Goal: Task Accomplishment & Management: Use online tool/utility

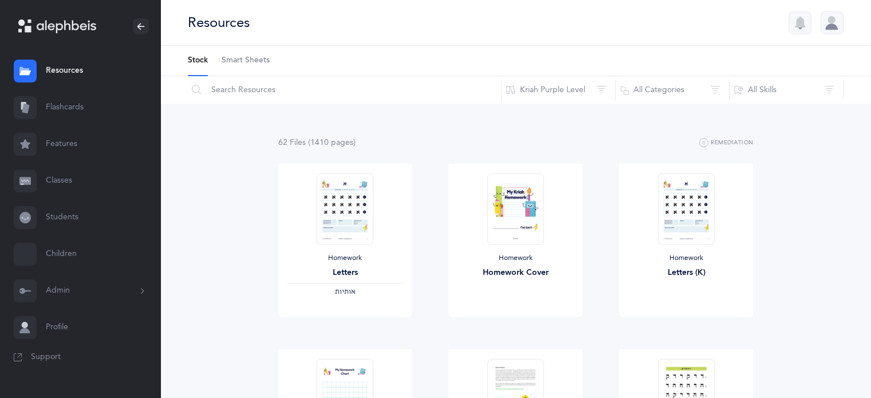
click at [60, 180] on link "Classes" at bounding box center [80, 181] width 160 height 37
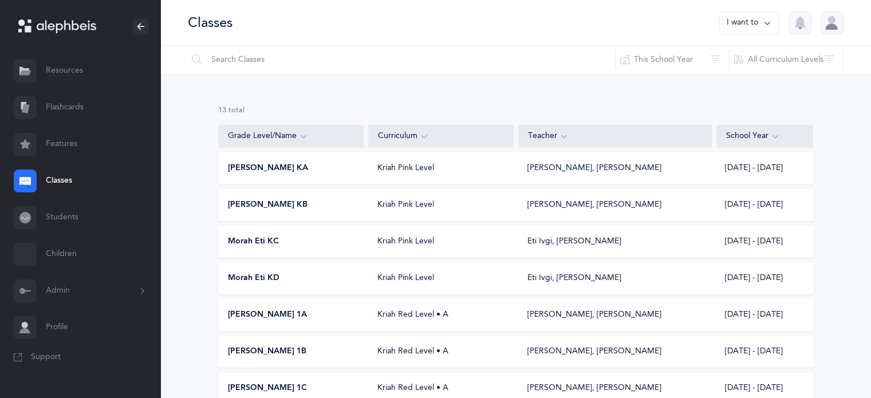
click at [295, 242] on div "Morah Eti KC" at bounding box center [291, 241] width 145 height 11
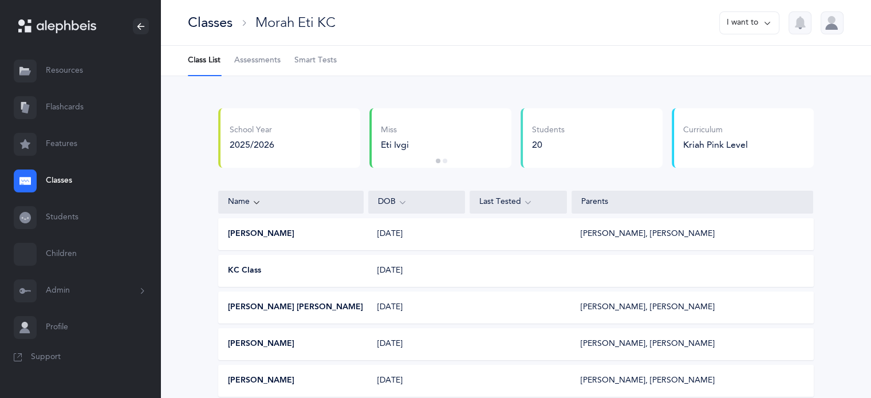
click at [255, 59] on span "Assessments" at bounding box center [257, 60] width 46 height 11
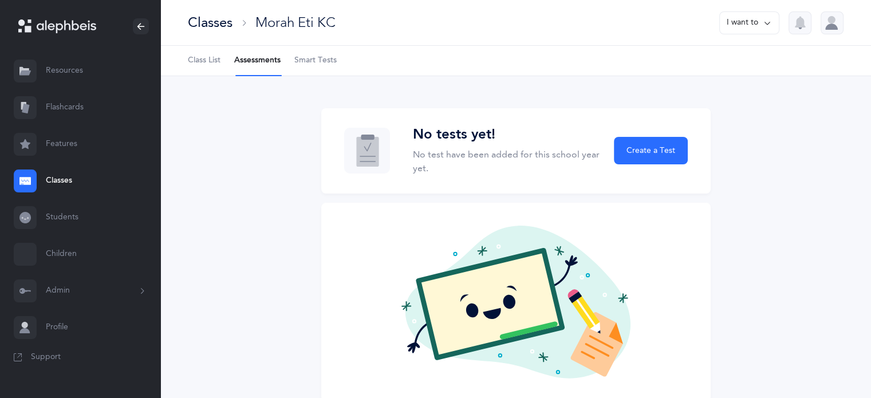
click at [318, 59] on span "Smart Tests" at bounding box center [315, 60] width 42 height 11
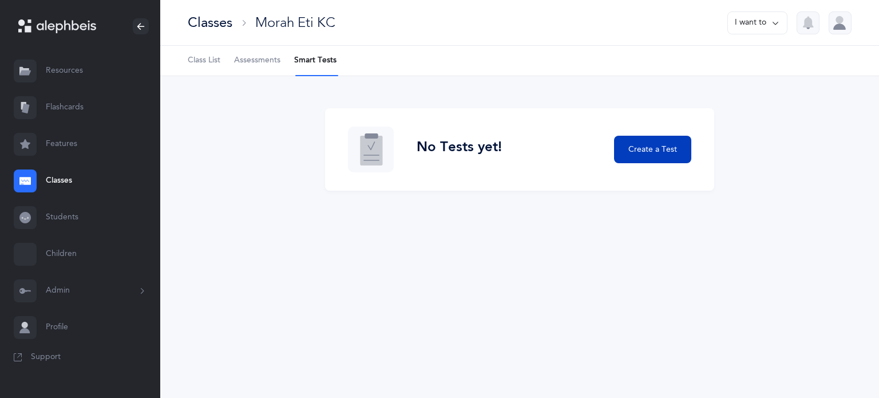
click at [667, 149] on span "Create a Test" at bounding box center [653, 150] width 49 height 12
select select
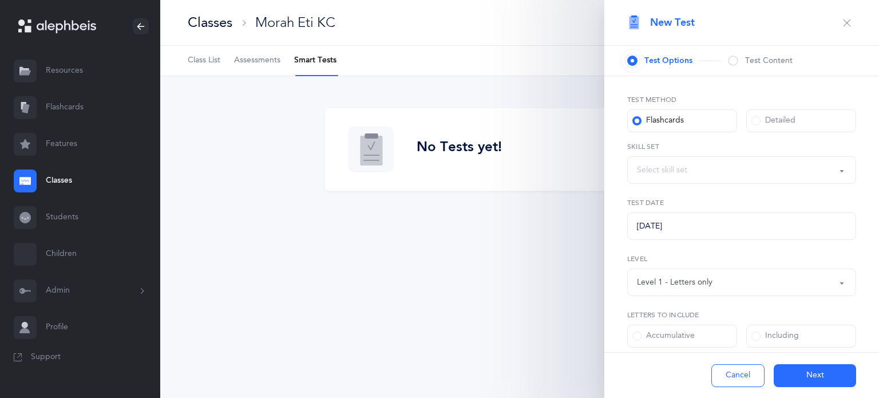
select select "27"
select select "letters-nekudos"
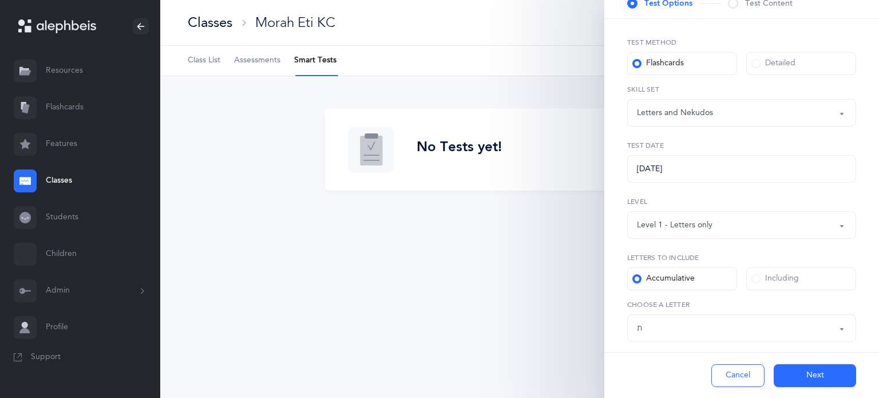
click at [831, 224] on button "Level 1 - Letters only" at bounding box center [741, 224] width 229 height 27
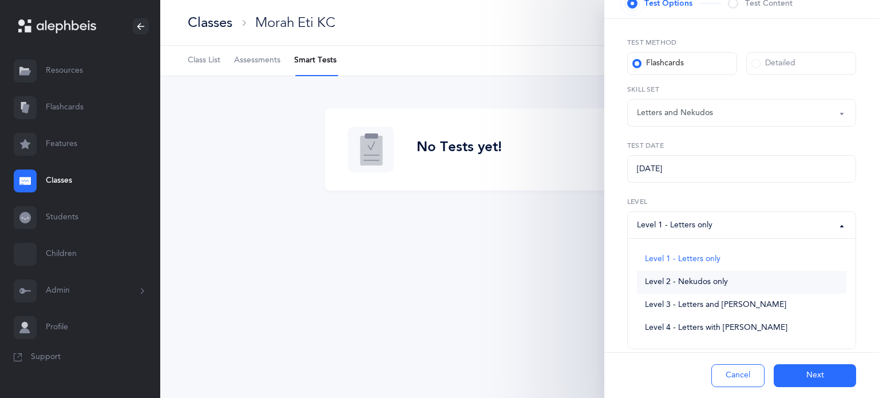
click at [732, 289] on link "Level 2 - Nekudos only" at bounding box center [742, 282] width 210 height 23
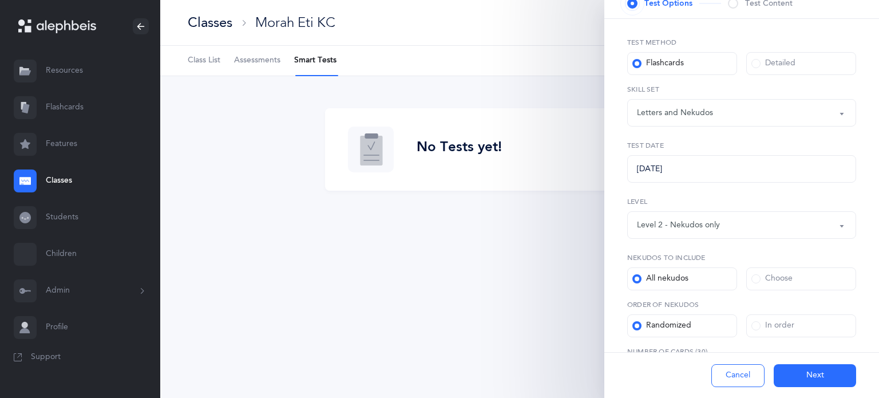
click at [838, 227] on button "Level 2 - Nekudos only" at bounding box center [741, 224] width 229 height 27
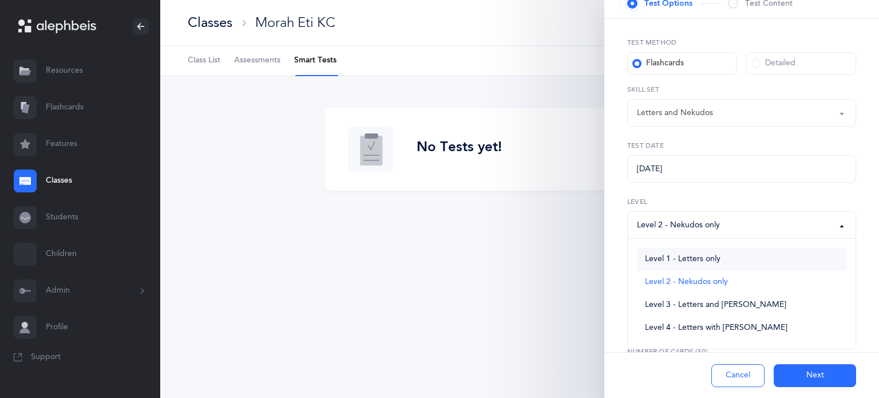
click at [719, 260] on span "Level 1 - Letters only" at bounding box center [683, 259] width 76 height 10
select select "1"
select select "27"
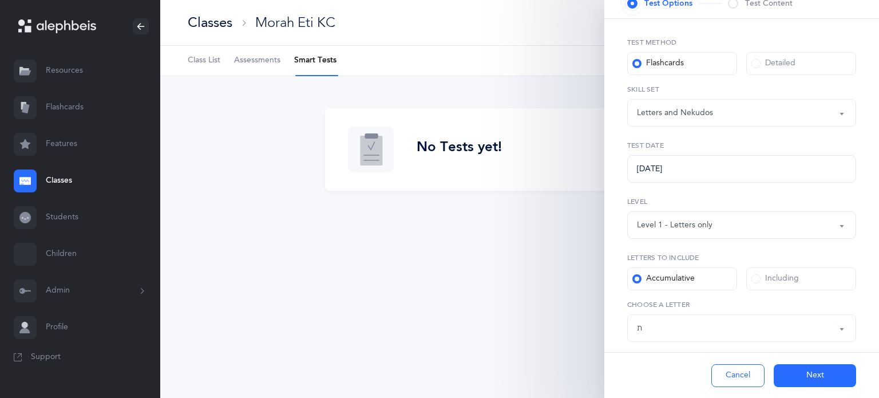
click at [835, 114] on button "Letters and Nekudos" at bounding box center [741, 112] width 229 height 27
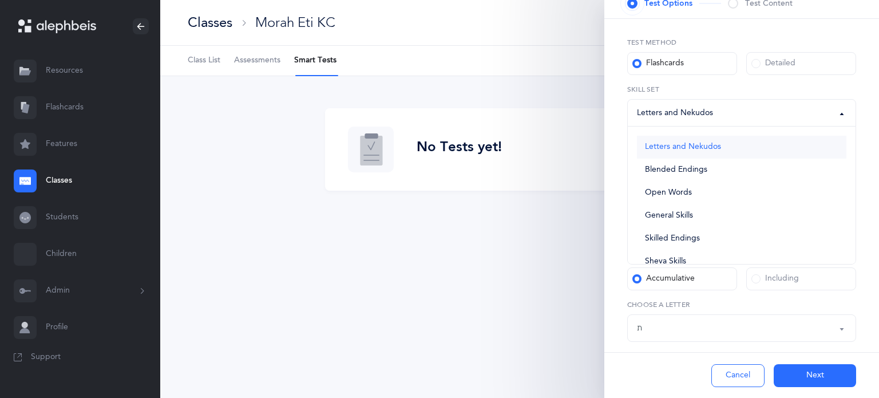
click at [708, 148] on span "Letters and Nekudos" at bounding box center [683, 147] width 76 height 10
select select "letters-nekudos"
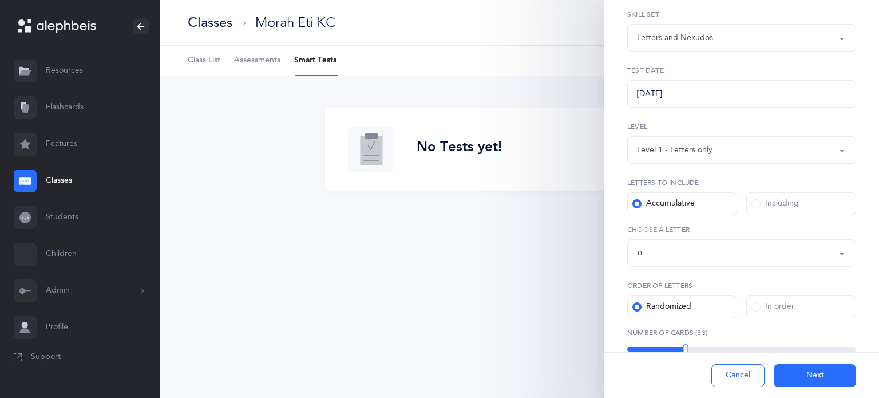
scroll to position [161, 0]
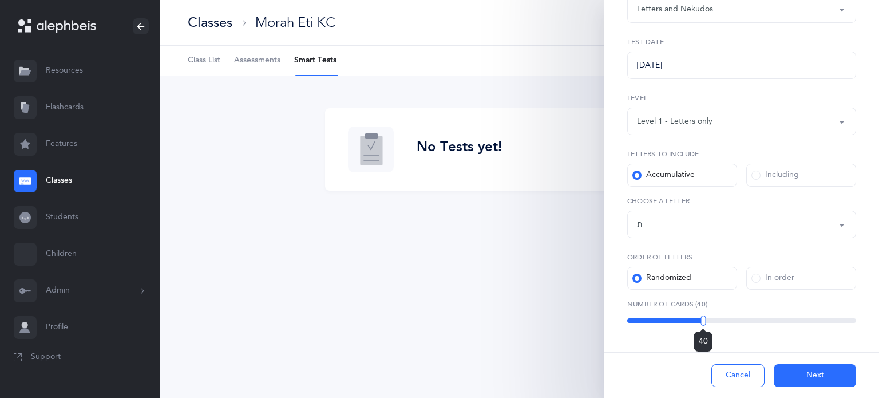
drag, startPoint x: 684, startPoint y: 320, endPoint x: 701, endPoint y: 321, distance: 17.2
click at [701, 321] on div at bounding box center [703, 320] width 5 height 10
click at [811, 368] on button "Next" at bounding box center [815, 375] width 82 height 23
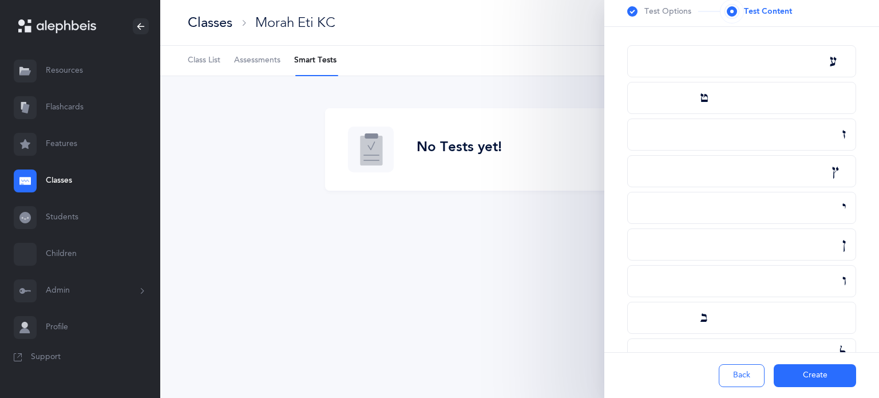
scroll to position [0, 0]
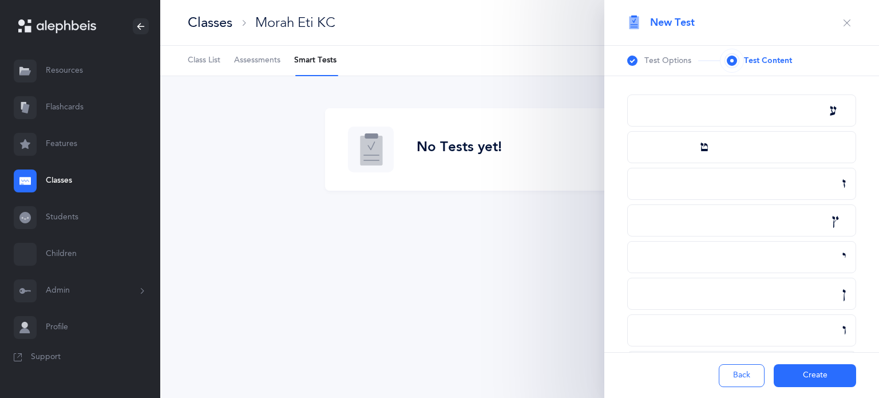
click at [829, 113] on div "ע" at bounding box center [741, 110] width 229 height 32
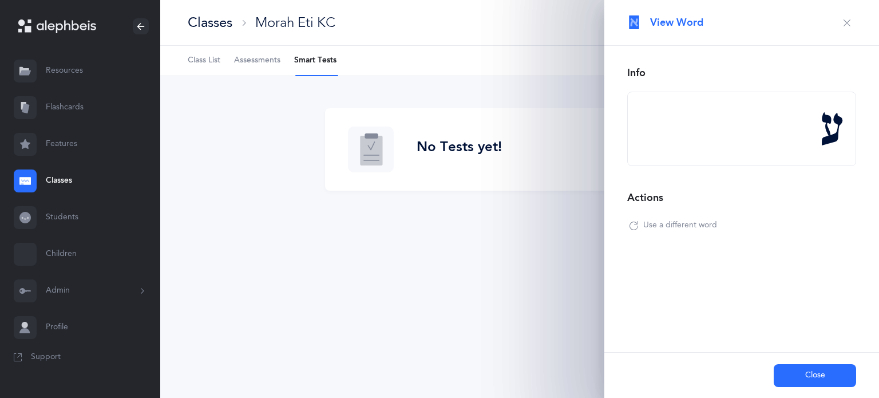
click at [683, 224] on span "Use a different word" at bounding box center [680, 225] width 74 height 11
click at [683, 225] on span "Use a different word" at bounding box center [680, 225] width 74 height 11
click at [683, 224] on span "Use a different word" at bounding box center [680, 225] width 74 height 11
click at [845, 19] on icon "button" at bounding box center [847, 22] width 9 height 9
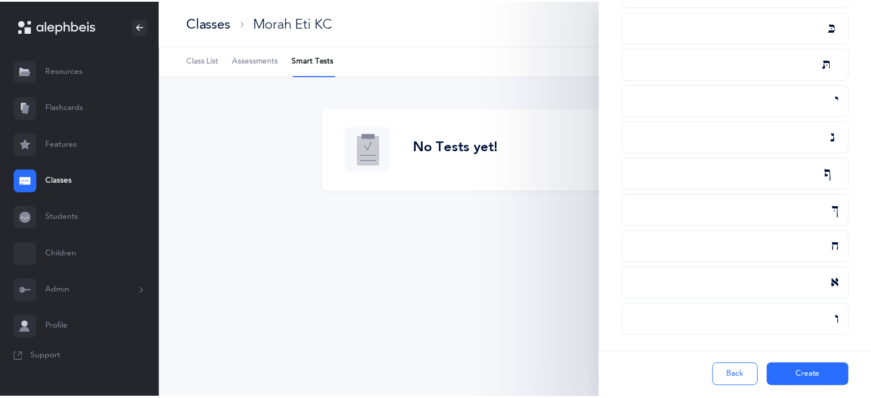
scroll to position [1221, 0]
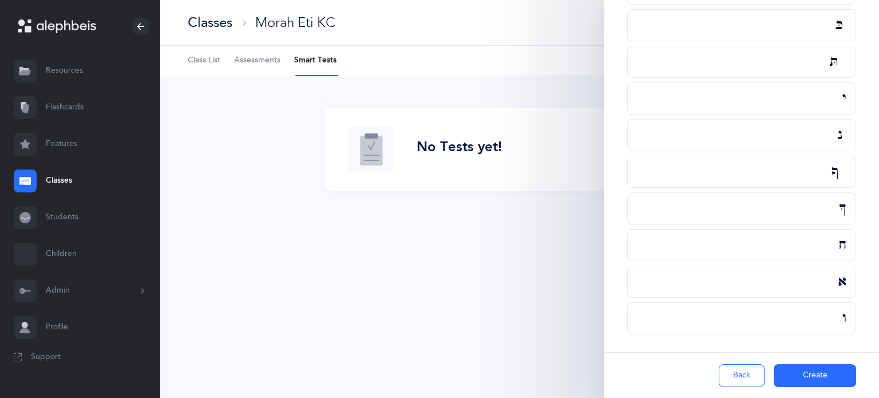
click at [839, 243] on div "ח" at bounding box center [741, 245] width 229 height 32
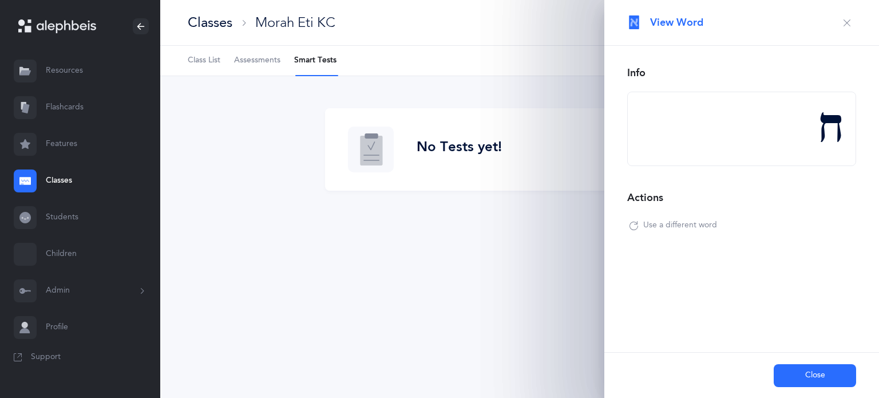
click at [705, 224] on span "Use a different word" at bounding box center [680, 225] width 74 height 11
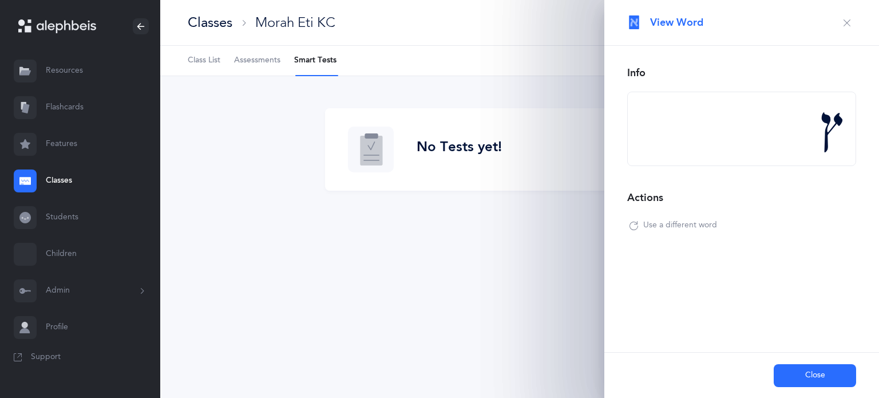
click at [811, 376] on button "Close" at bounding box center [815, 375] width 82 height 23
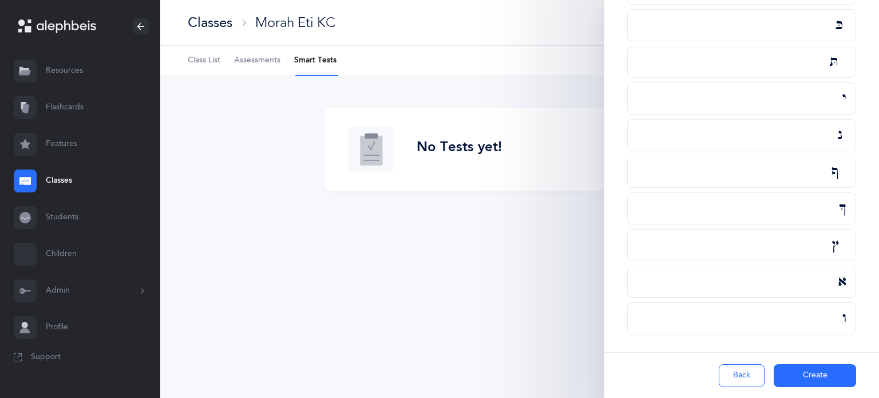
click at [819, 373] on button "Create" at bounding box center [815, 375] width 82 height 23
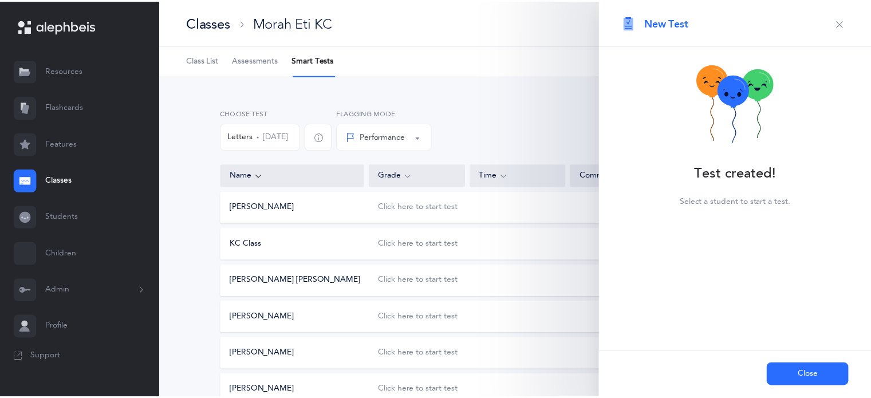
scroll to position [0, 0]
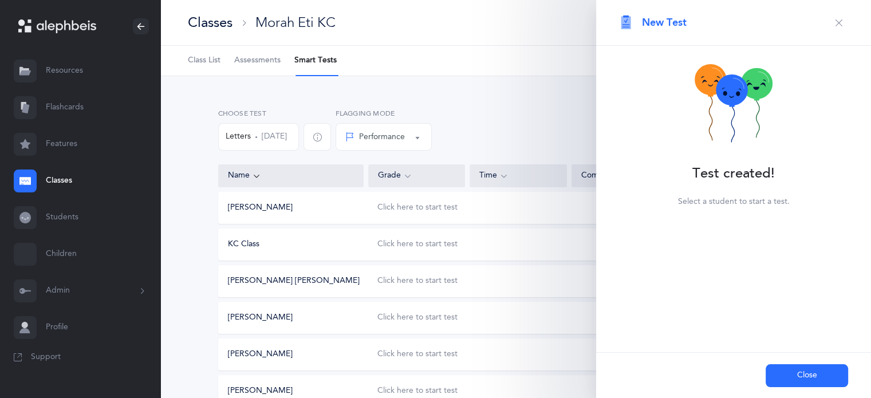
click at [839, 21] on icon "button" at bounding box center [838, 22] width 9 height 9
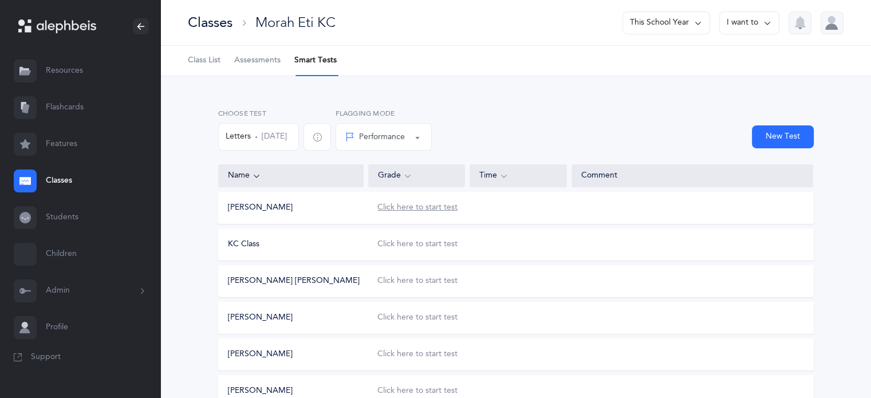
click at [413, 208] on div "Click here to start test" at bounding box center [417, 207] width 80 height 11
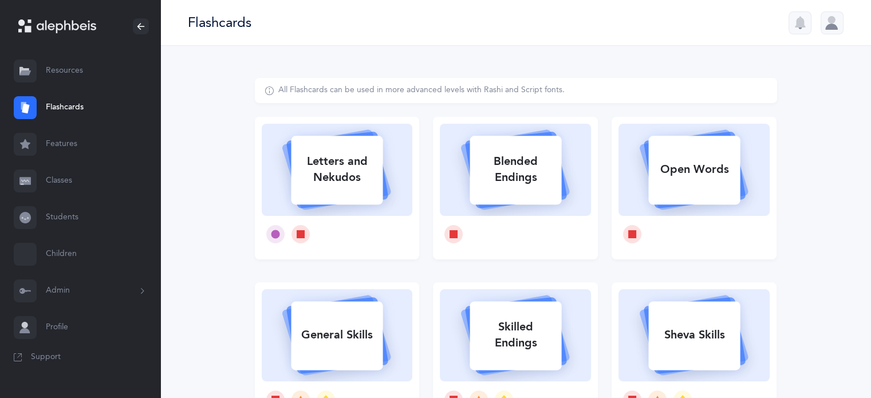
click at [356, 166] on div "Letters and Nekudos" at bounding box center [337, 170] width 92 height 46
select select
select select "single"
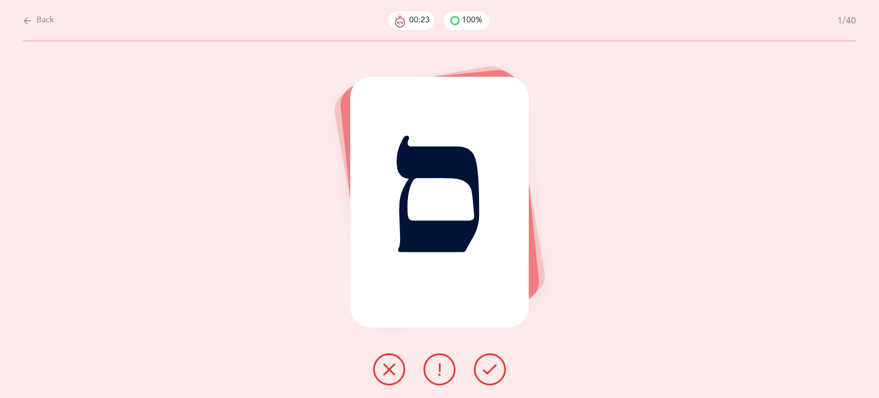
click at [493, 373] on icon at bounding box center [490, 369] width 14 height 14
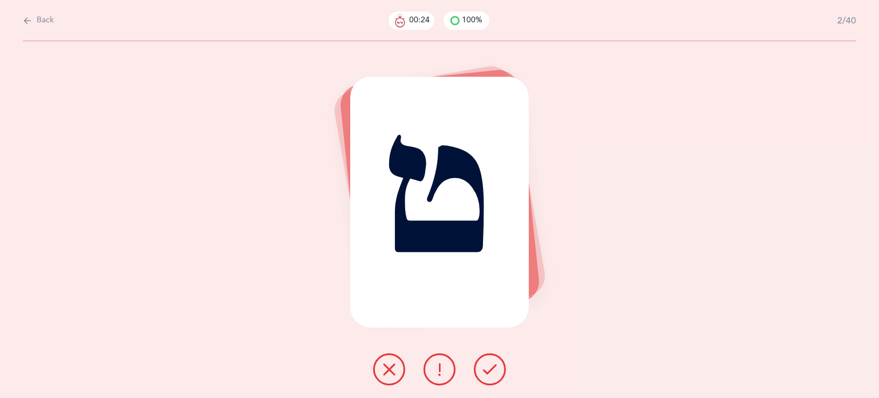
click at [490, 369] on icon at bounding box center [490, 369] width 14 height 14
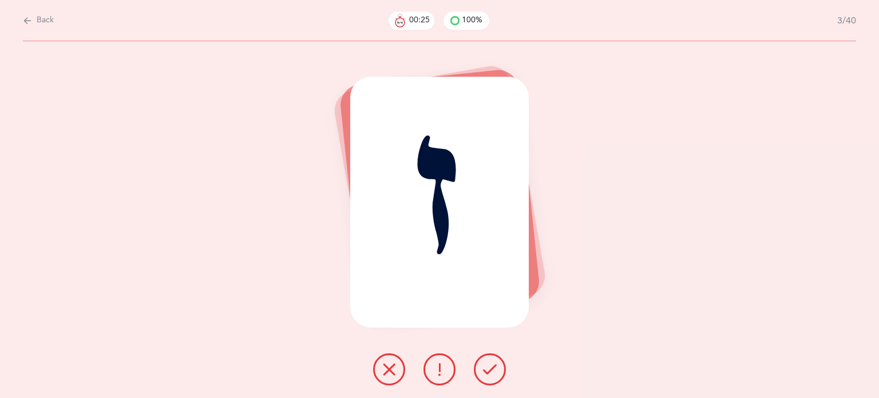
drag, startPoint x: 491, startPoint y: 367, endPoint x: 487, endPoint y: 361, distance: 7.2
click at [487, 361] on button at bounding box center [490, 369] width 32 height 32
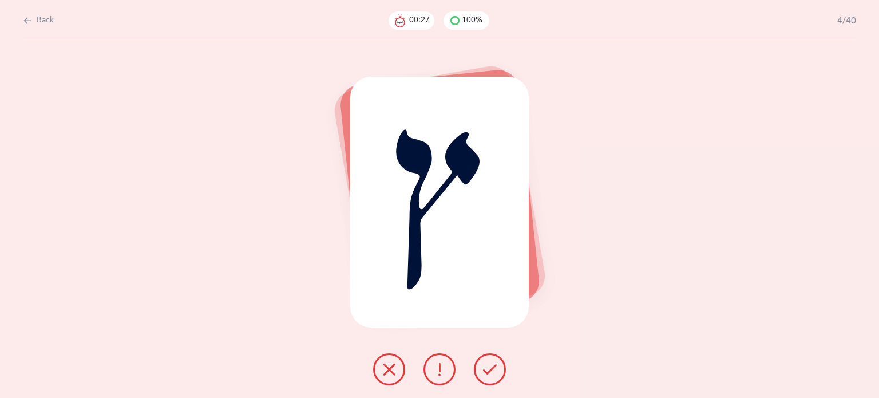
click at [499, 371] on button at bounding box center [490, 369] width 32 height 32
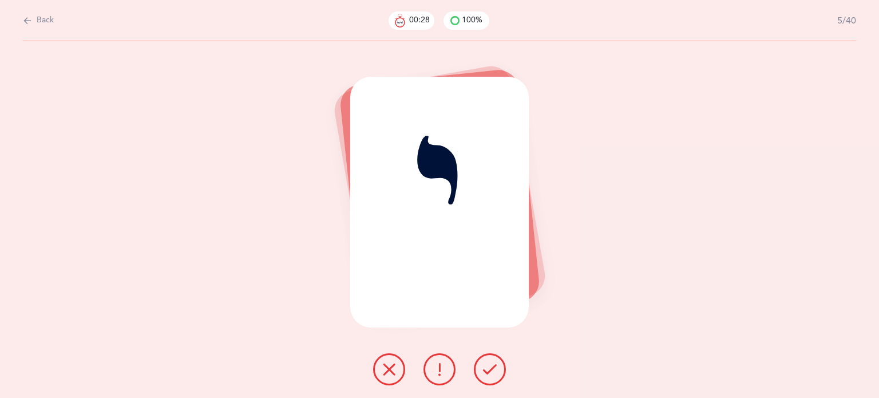
click at [496, 370] on icon at bounding box center [490, 369] width 14 height 14
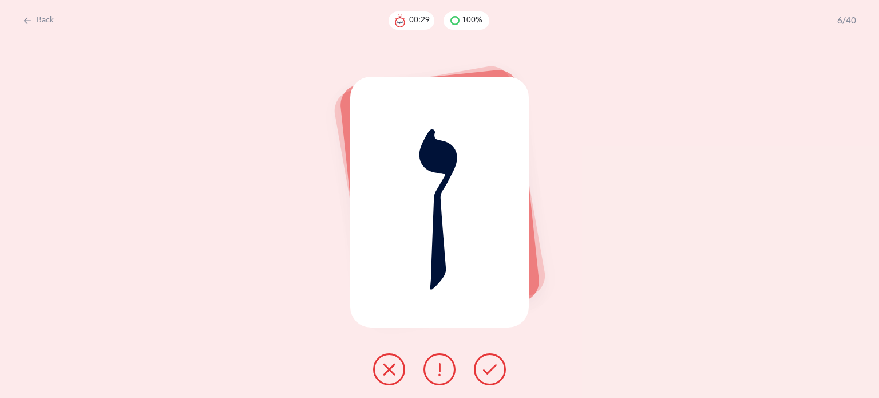
click at [494, 368] on icon at bounding box center [490, 369] width 14 height 14
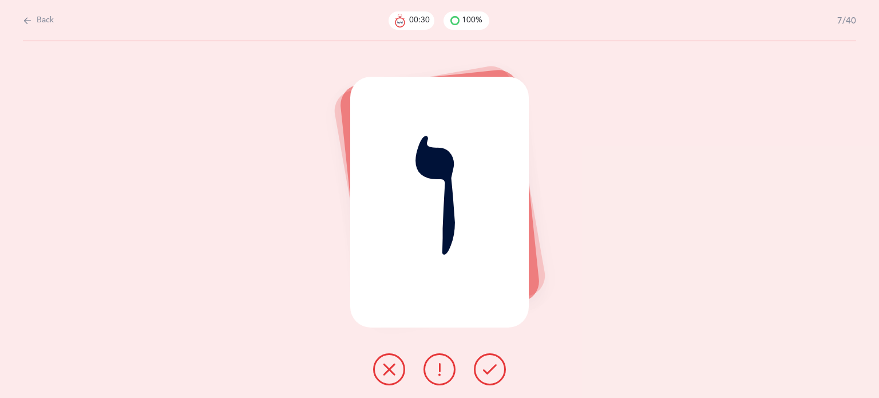
click at [494, 369] on icon at bounding box center [490, 369] width 14 height 14
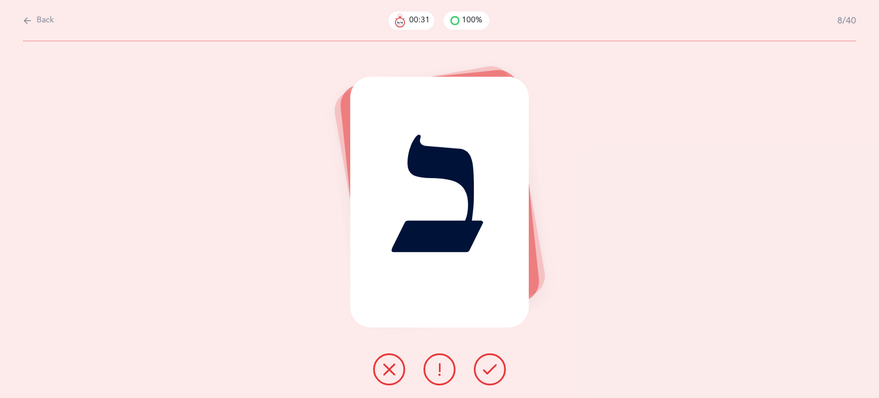
click at [494, 369] on icon at bounding box center [490, 369] width 14 height 14
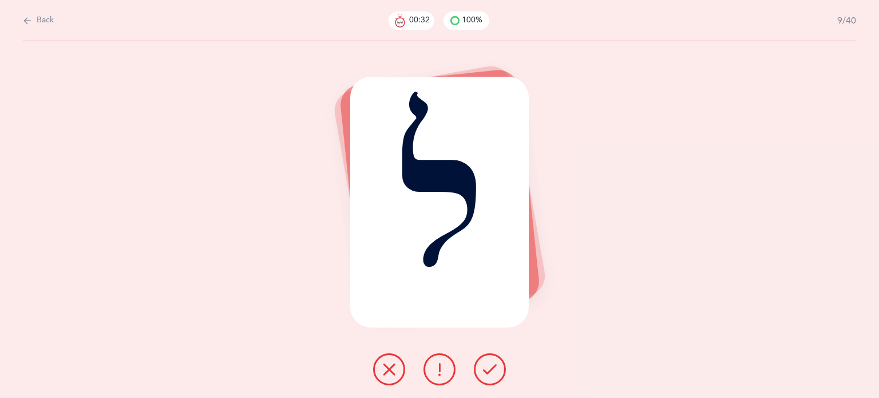
click at [494, 369] on icon at bounding box center [490, 369] width 14 height 14
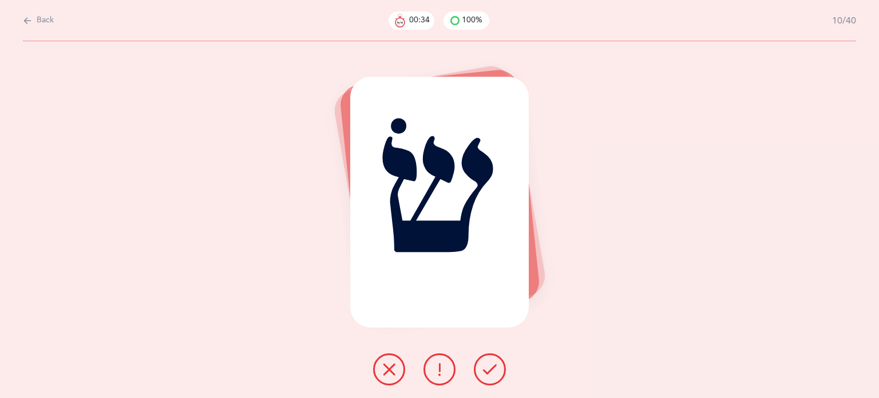
click at [376, 370] on button at bounding box center [389, 369] width 32 height 32
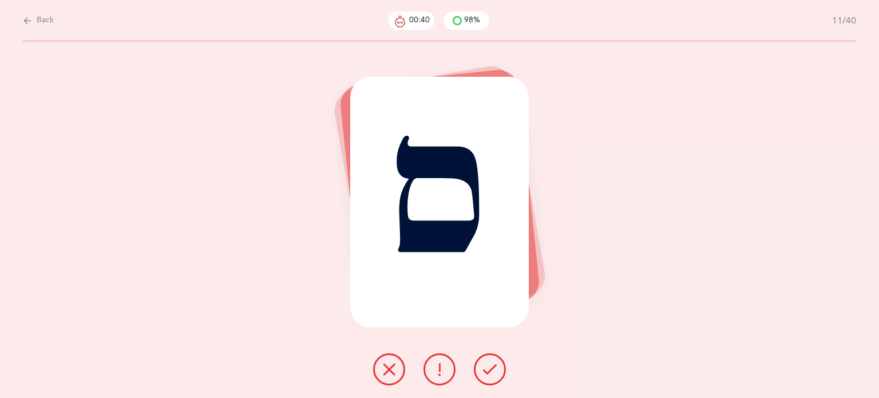
click at [441, 374] on icon at bounding box center [440, 369] width 14 height 14
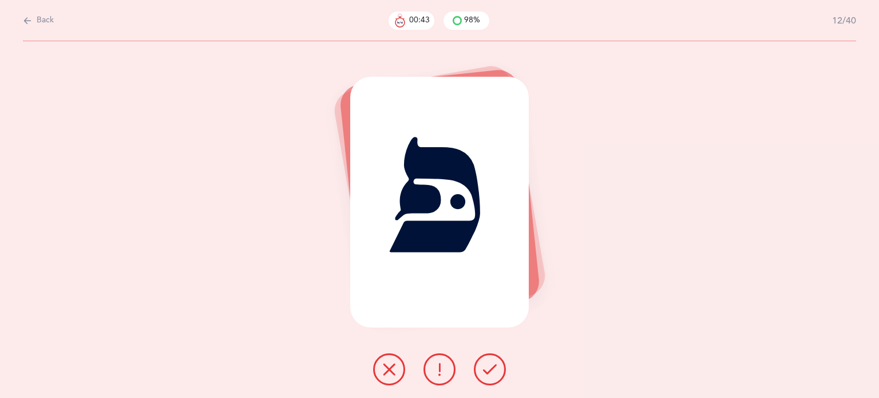
click at [483, 372] on icon at bounding box center [490, 369] width 14 height 14
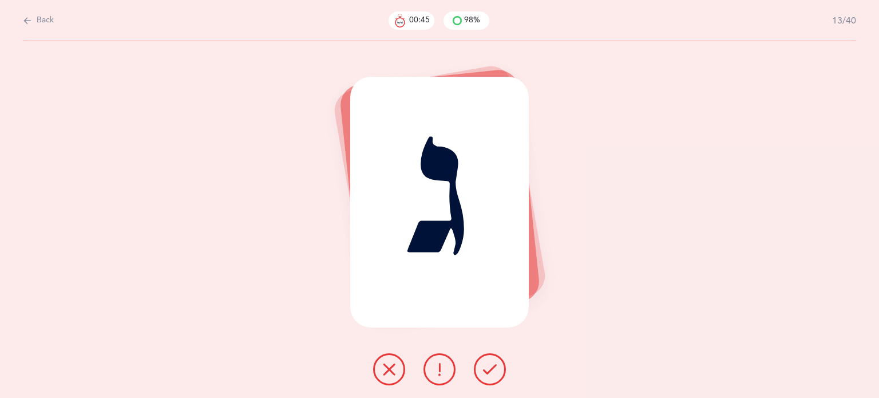
click at [483, 373] on icon at bounding box center [490, 369] width 14 height 14
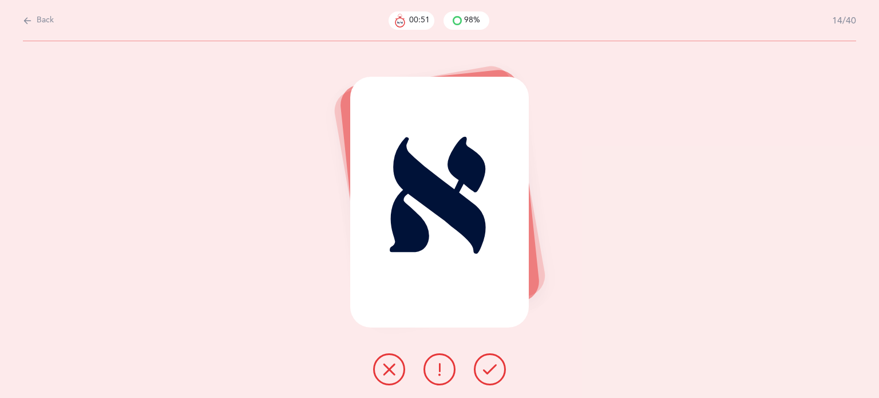
click at [491, 382] on button at bounding box center [490, 369] width 32 height 32
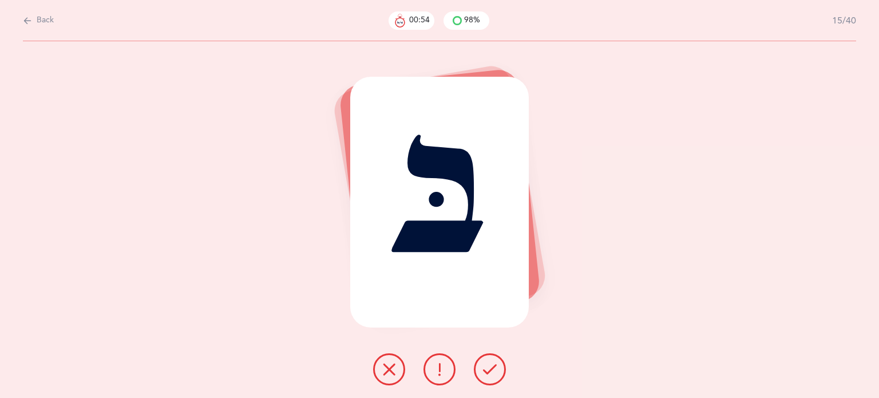
click at [494, 393] on div "בּ" at bounding box center [439, 219] width 879 height 357
click at [484, 376] on button at bounding box center [490, 369] width 32 height 32
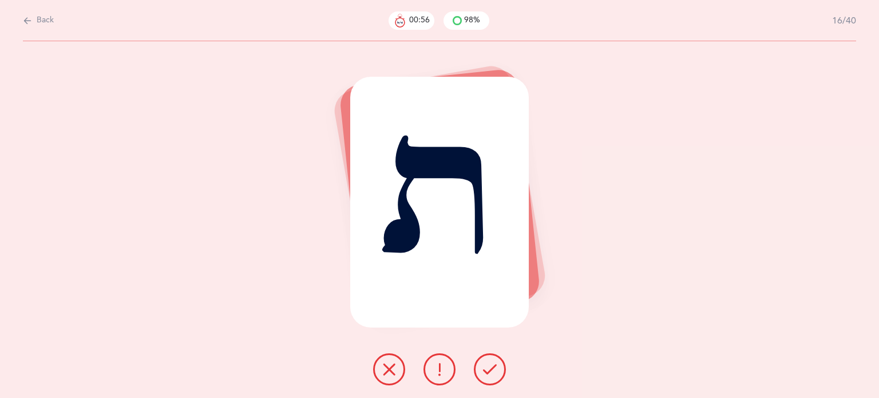
click at [484, 376] on icon at bounding box center [490, 369] width 14 height 14
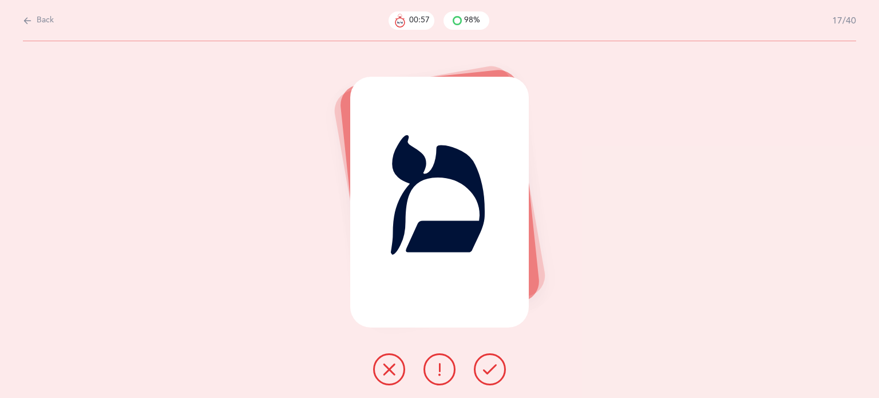
click at [484, 376] on icon at bounding box center [490, 369] width 14 height 14
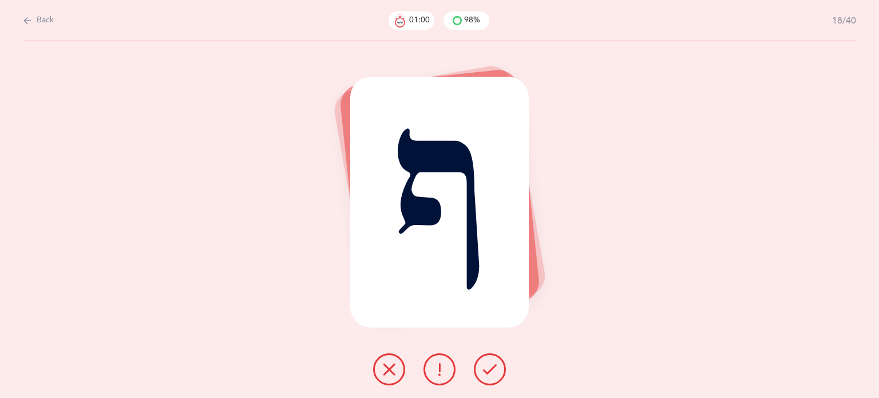
drag, startPoint x: 485, startPoint y: 370, endPoint x: 381, endPoint y: 365, distance: 104.3
click at [380, 365] on div at bounding box center [439, 369] width 151 height 32
click at [382, 365] on icon at bounding box center [389, 369] width 14 height 14
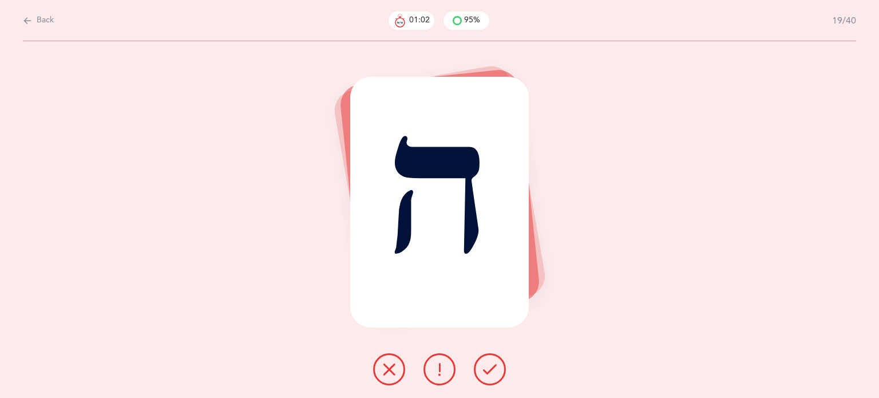
click at [485, 361] on button at bounding box center [490, 369] width 32 height 32
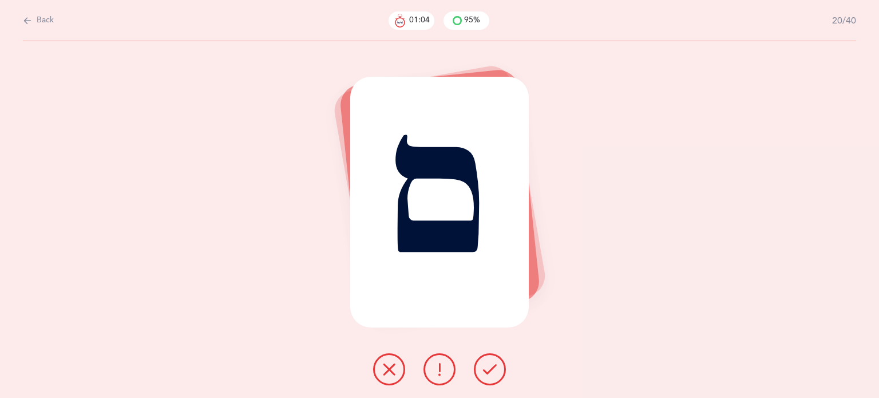
click at [487, 361] on button at bounding box center [490, 369] width 32 height 32
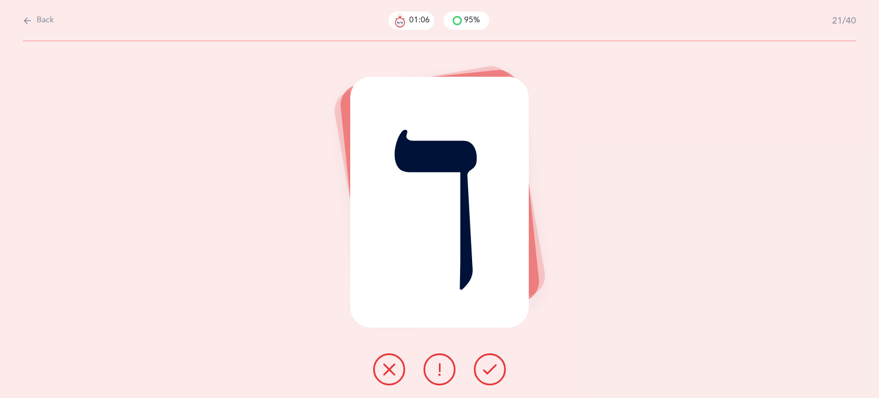
drag, startPoint x: 488, startPoint y: 369, endPoint x: 418, endPoint y: 387, distance: 72.8
click at [418, 388] on div "ך" at bounding box center [439, 219] width 879 height 357
drag, startPoint x: 398, startPoint y: 368, endPoint x: 449, endPoint y: 373, distance: 51.2
click at [448, 373] on div at bounding box center [439, 369] width 151 height 32
click at [385, 371] on icon at bounding box center [389, 369] width 14 height 14
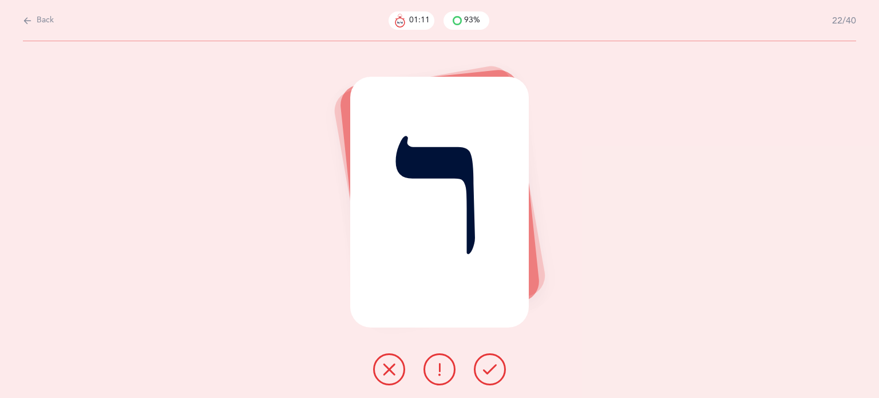
click at [488, 369] on icon at bounding box center [490, 369] width 14 height 14
click at [485, 365] on icon at bounding box center [490, 369] width 14 height 14
drag, startPoint x: 485, startPoint y: 361, endPoint x: 461, endPoint y: 350, distance: 26.6
click at [481, 361] on button at bounding box center [490, 369] width 32 height 32
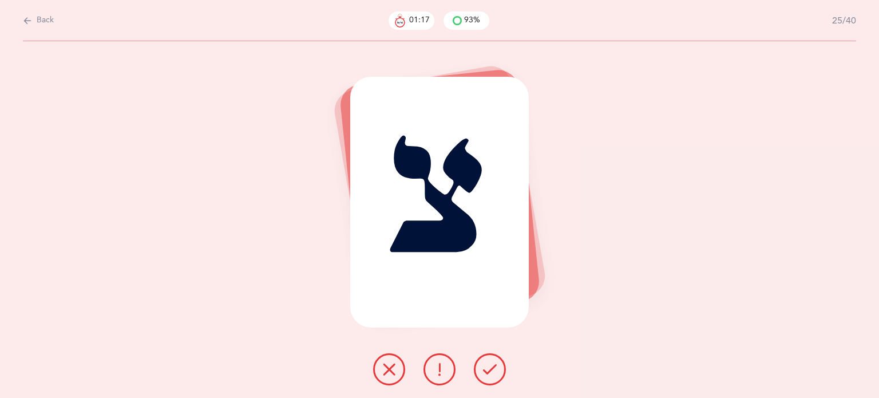
click at [496, 373] on button at bounding box center [490, 369] width 32 height 32
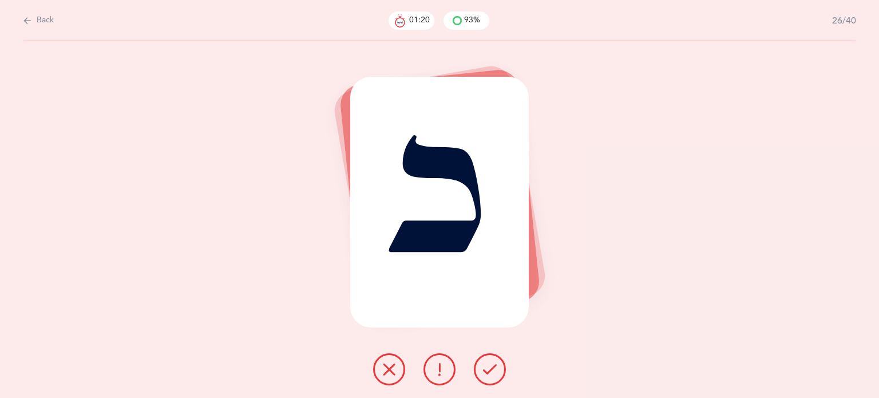
click at [481, 370] on button at bounding box center [490, 369] width 32 height 32
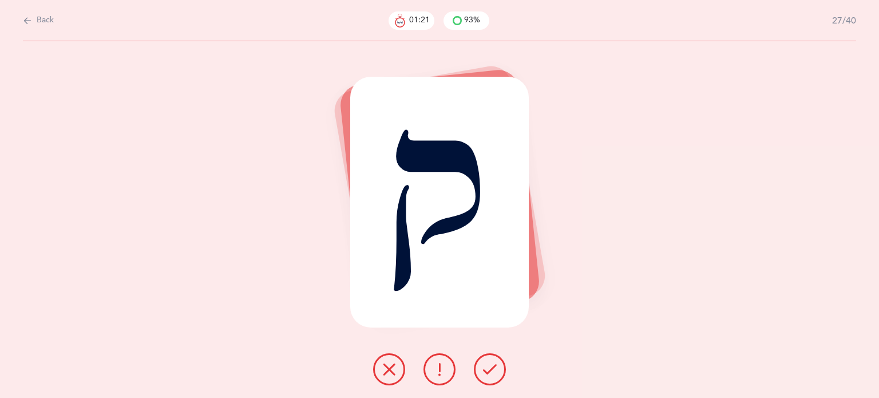
click at [483, 370] on icon at bounding box center [490, 369] width 14 height 14
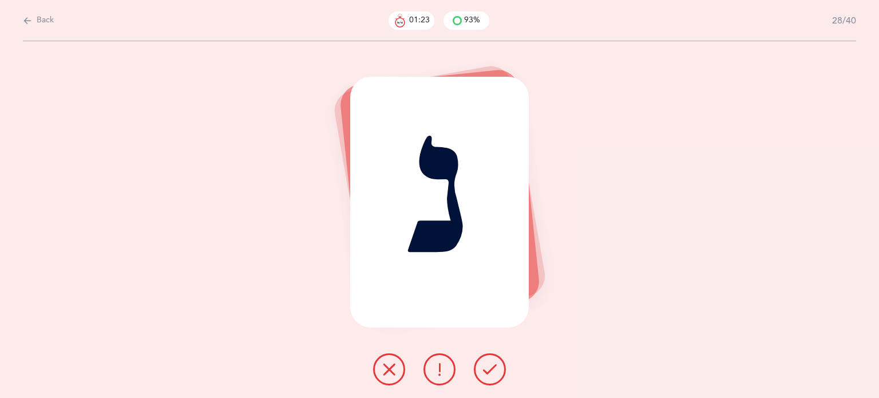
click at [483, 370] on icon at bounding box center [490, 369] width 14 height 14
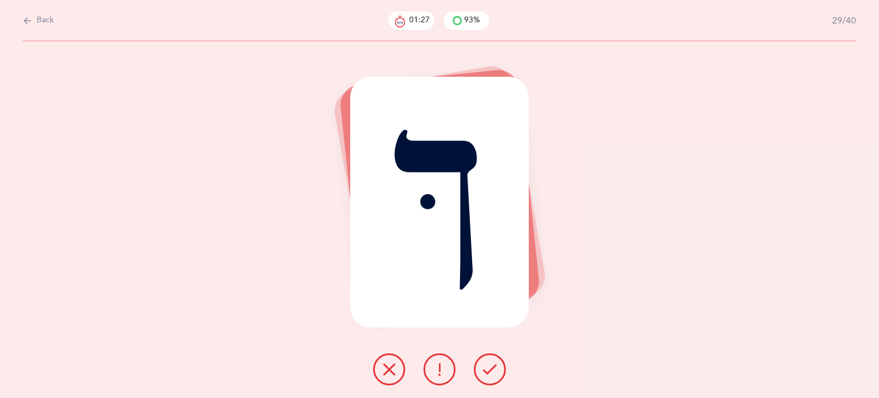
click at [487, 365] on icon at bounding box center [490, 369] width 14 height 14
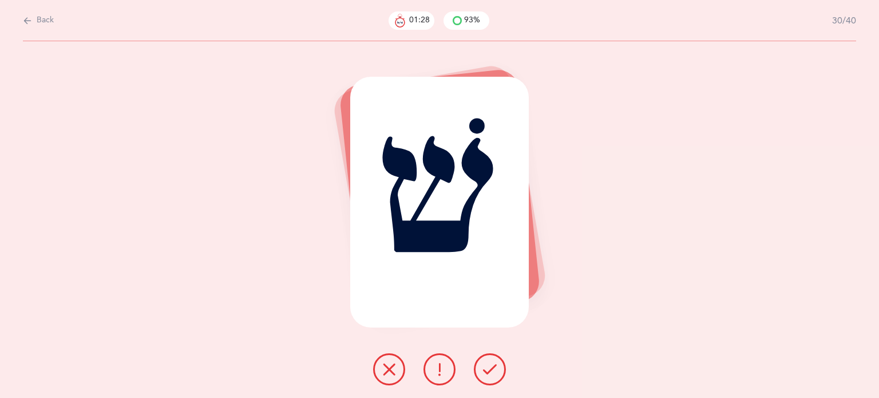
click at [489, 365] on icon at bounding box center [490, 369] width 14 height 14
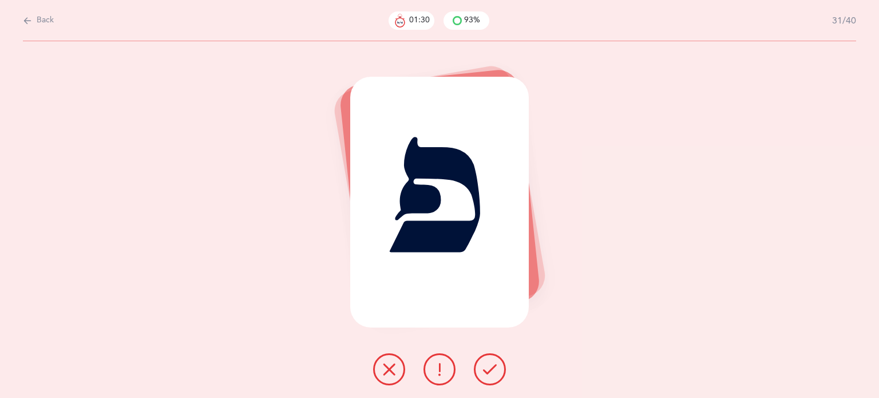
click at [491, 365] on icon at bounding box center [490, 369] width 14 height 14
click at [493, 366] on icon at bounding box center [490, 369] width 14 height 14
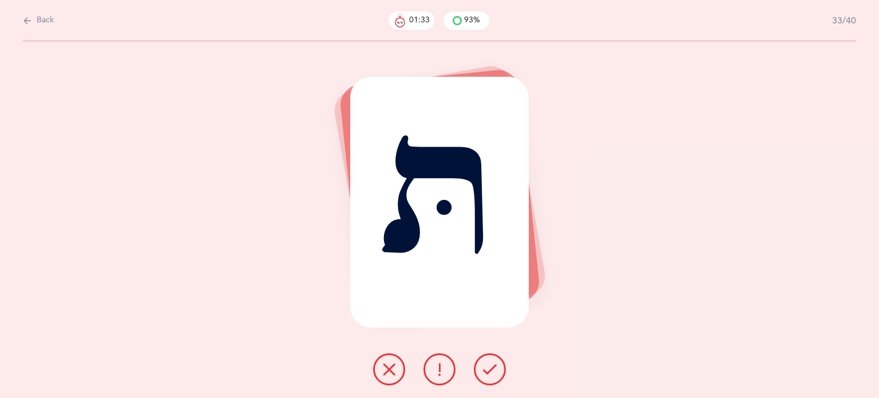
click at [494, 366] on icon at bounding box center [490, 369] width 14 height 14
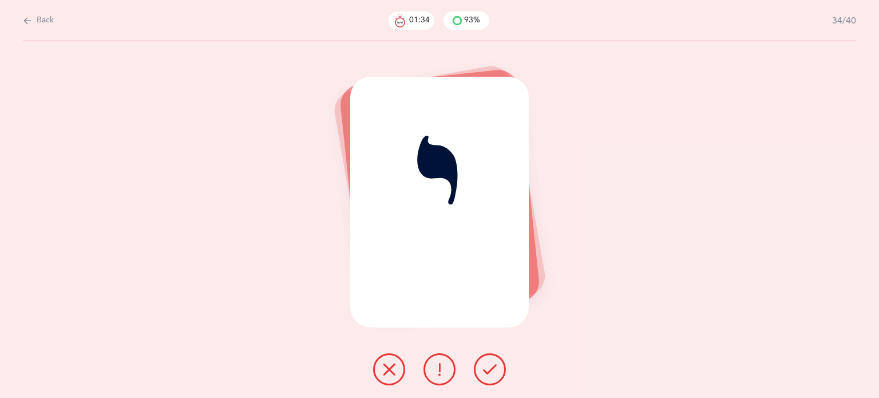
click at [494, 366] on icon at bounding box center [490, 369] width 14 height 14
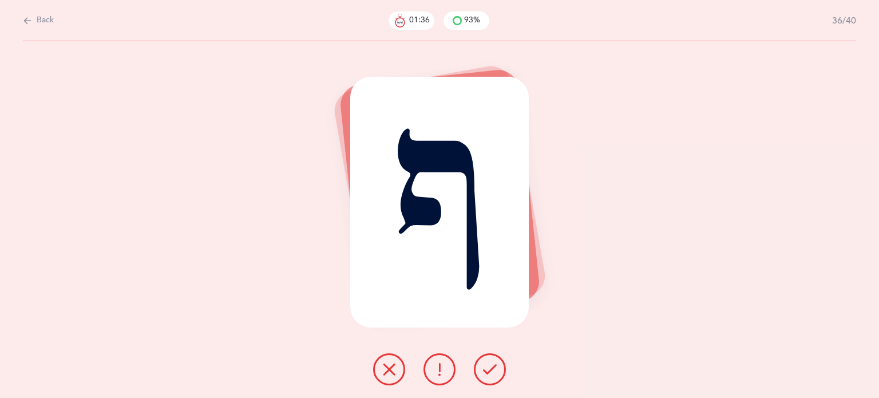
click at [494, 366] on icon at bounding box center [490, 369] width 14 height 14
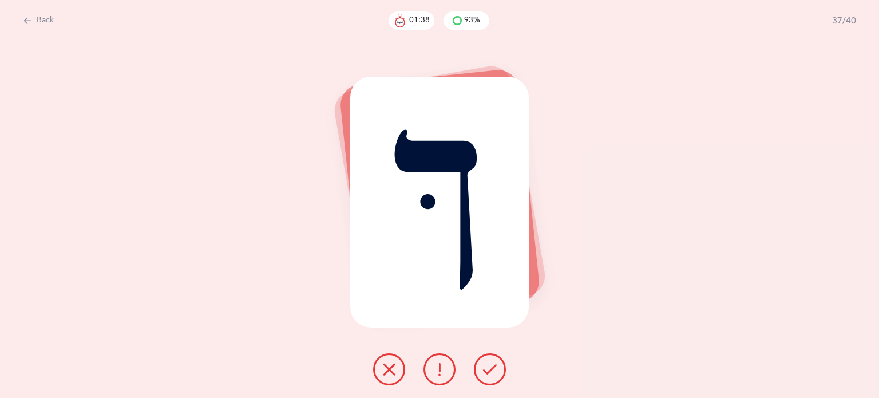
click at [494, 366] on icon at bounding box center [490, 369] width 14 height 14
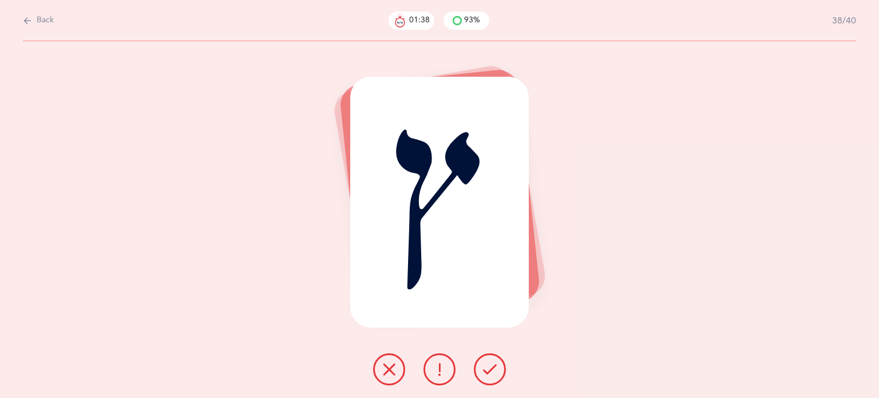
click at [494, 366] on icon at bounding box center [490, 369] width 14 height 14
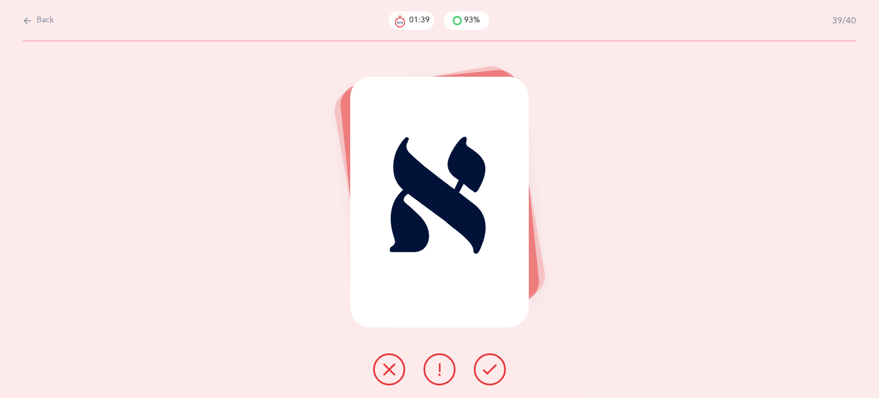
click at [495, 366] on icon at bounding box center [490, 369] width 14 height 14
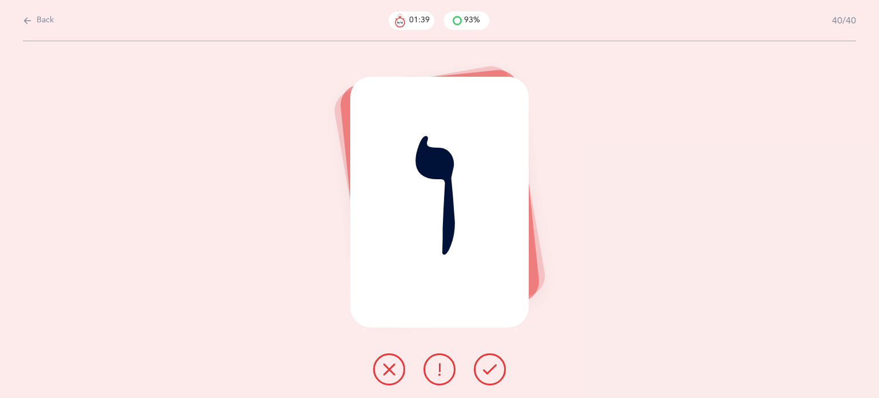
click at [495, 375] on icon at bounding box center [490, 369] width 14 height 14
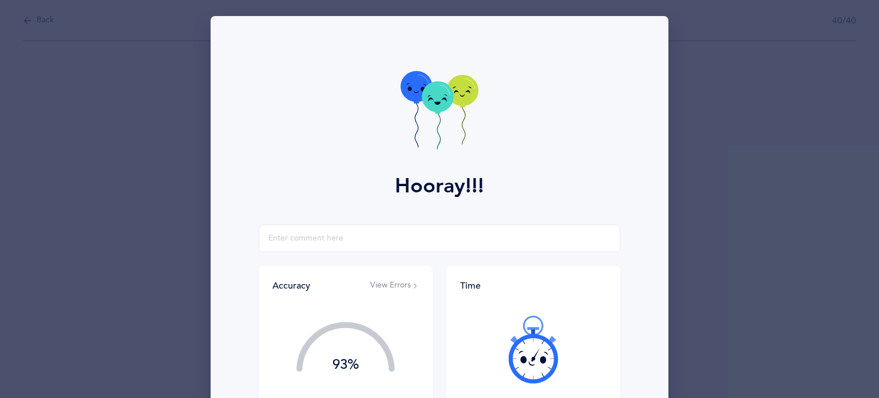
click at [492, 373] on div at bounding box center [533, 349] width 147 height 96
click at [728, 193] on div "Hooray!!! Accuracy View Errors 93% You got 37/40 right! Great Job! You are an a…" at bounding box center [439, 199] width 879 height 398
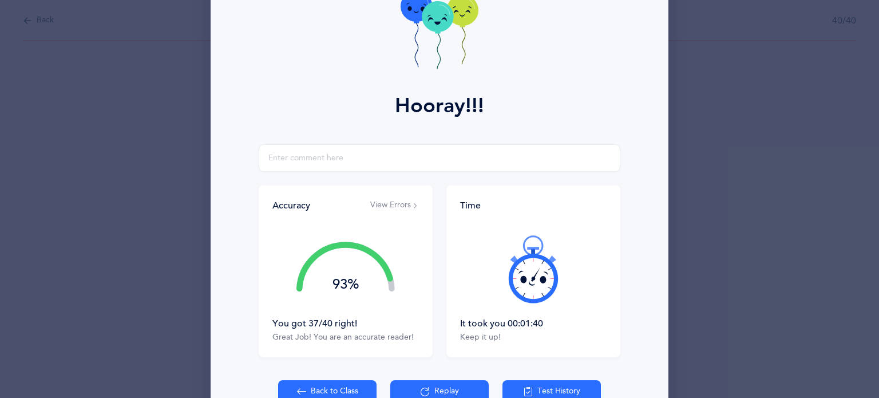
scroll to position [147, 0]
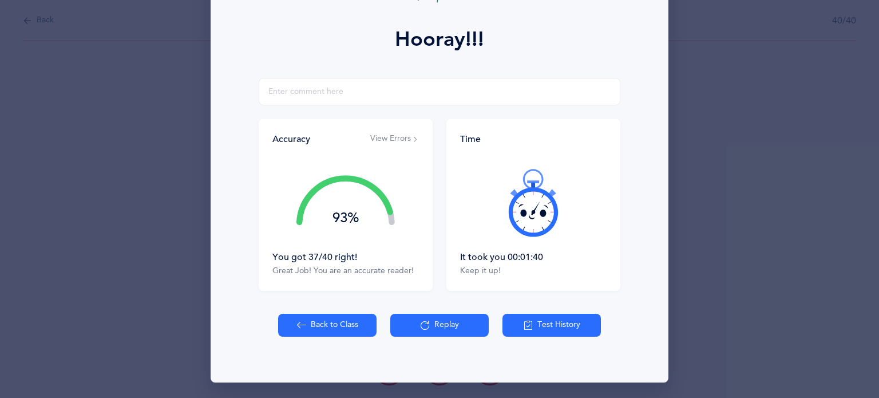
click at [339, 325] on button "Back to Class" at bounding box center [327, 325] width 98 height 23
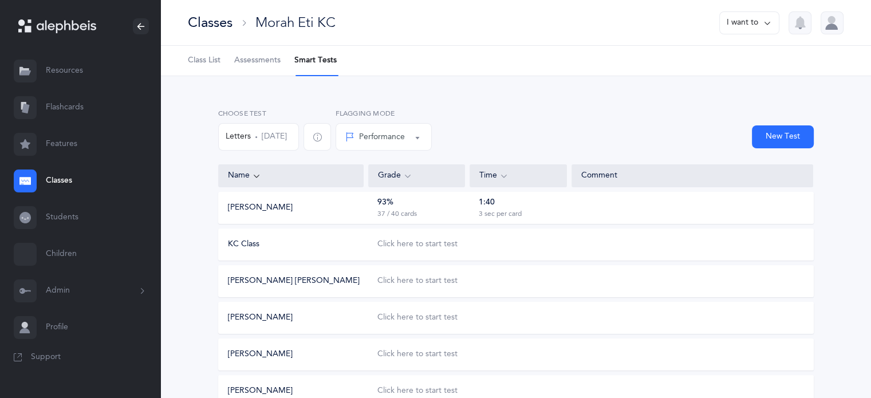
click at [462, 207] on div "93% 37 / 40 cards" at bounding box center [416, 208] width 97 height 22
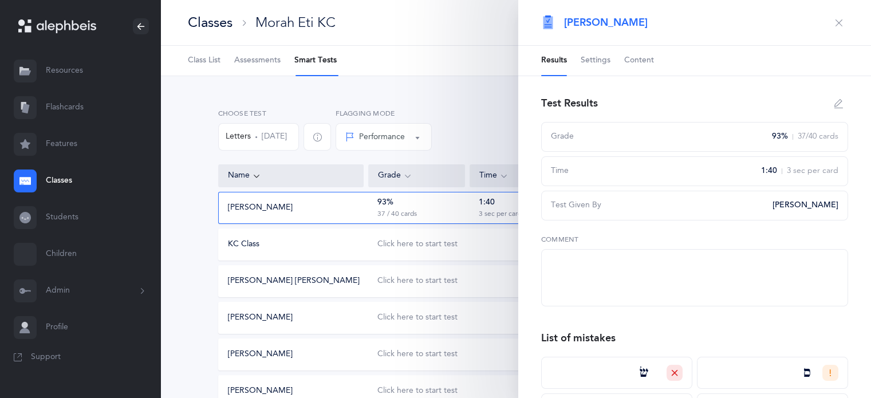
click at [647, 58] on span "Content" at bounding box center [639, 60] width 30 height 11
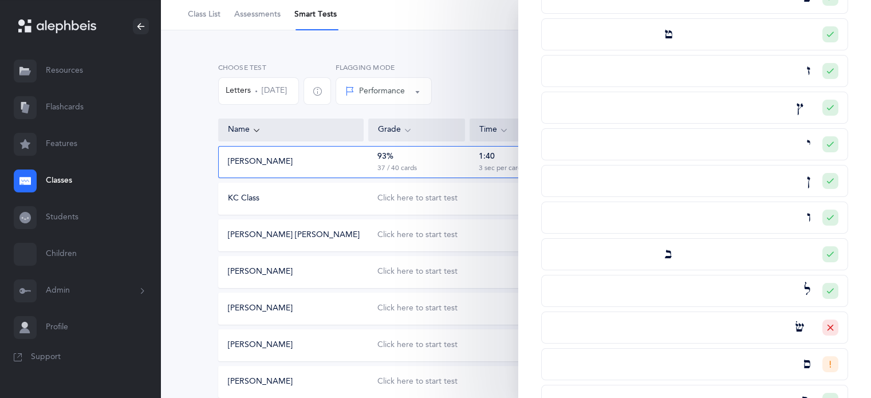
scroll to position [139, 0]
click at [827, 107] on icon at bounding box center [830, 109] width 7 height 7
click at [772, 151] on span at bounding box center [776, 153] width 9 height 9
click at [0, 0] on input "Incorrect" at bounding box center [0, 0] width 0 height 0
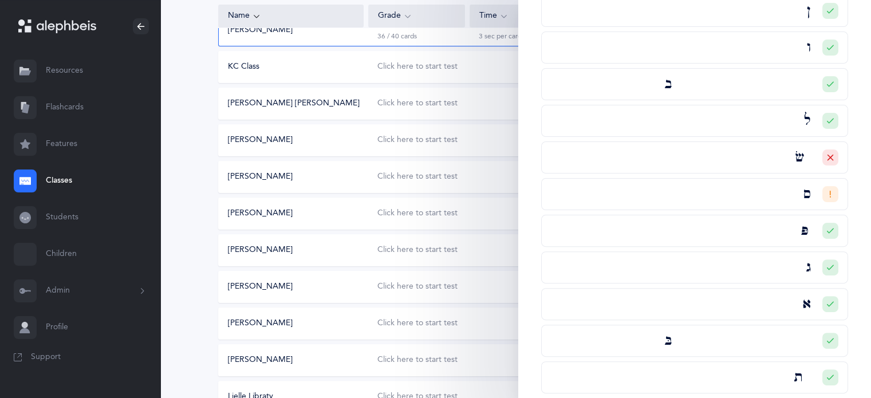
scroll to position [204, 0]
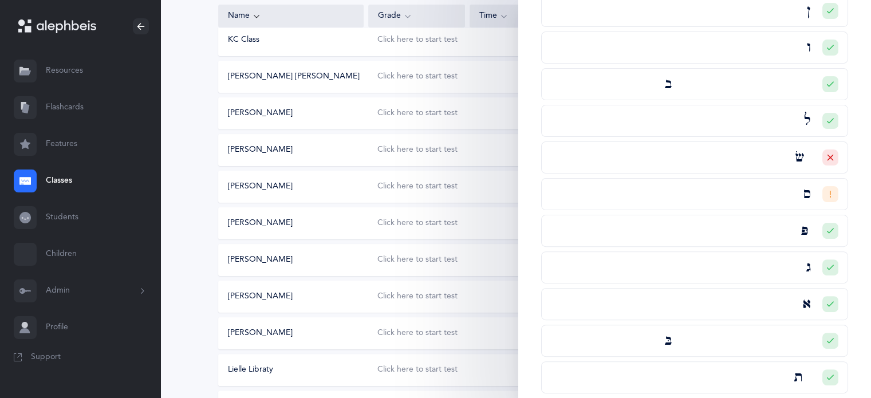
click at [508, 169] on div "Name Grade Time Comment [PERSON_NAME] 90% 36 / 40 cards 1:40 3 sec per card KC …" at bounding box center [515, 335] width 595 height 760
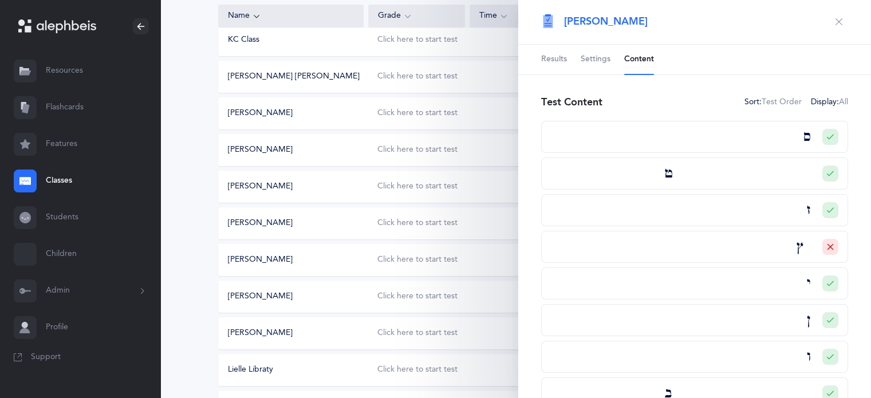
scroll to position [0, 0]
click at [834, 25] on icon "button" at bounding box center [838, 22] width 9 height 9
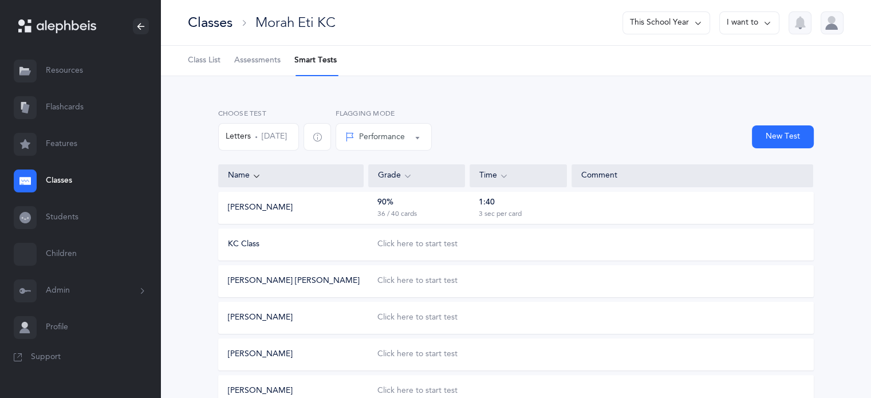
click at [447, 209] on div "90% 36 / 40 cards" at bounding box center [416, 208] width 97 height 22
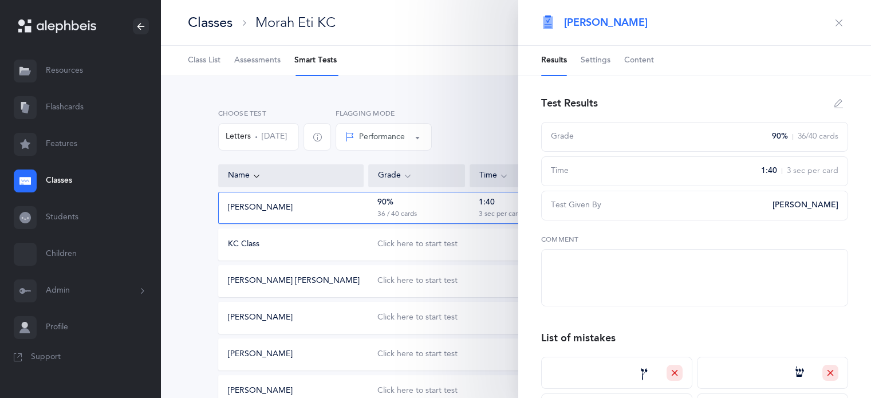
click at [834, 22] on icon "button" at bounding box center [838, 22] width 9 height 9
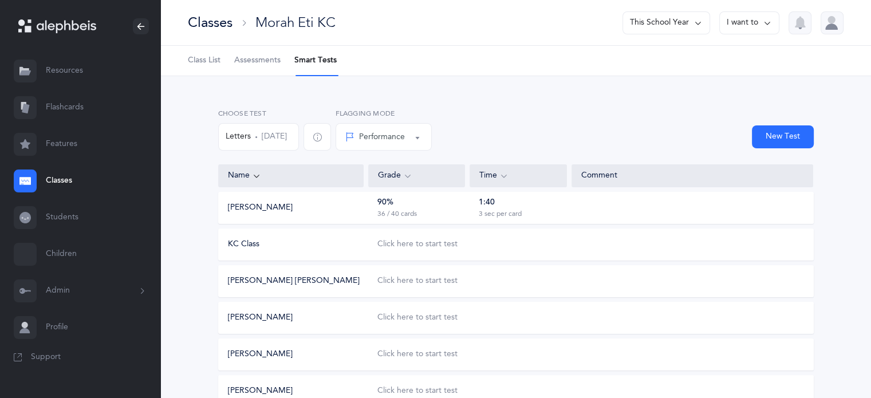
click at [68, 215] on link "Students" at bounding box center [80, 217] width 160 height 37
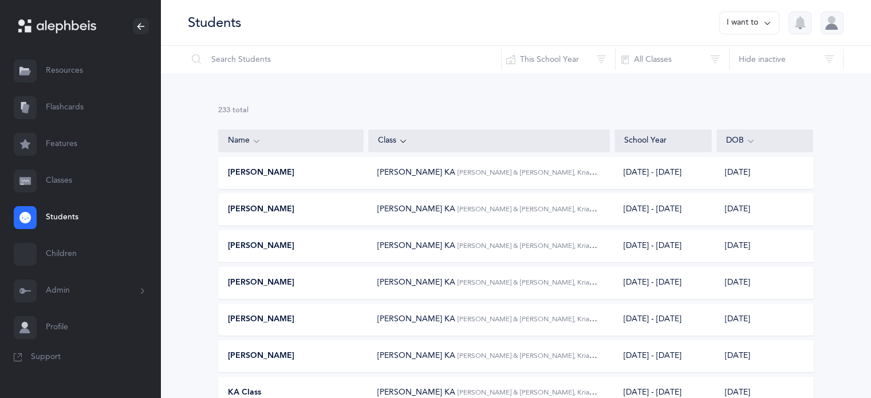
click at [76, 109] on link "Flashcards" at bounding box center [80, 107] width 160 height 37
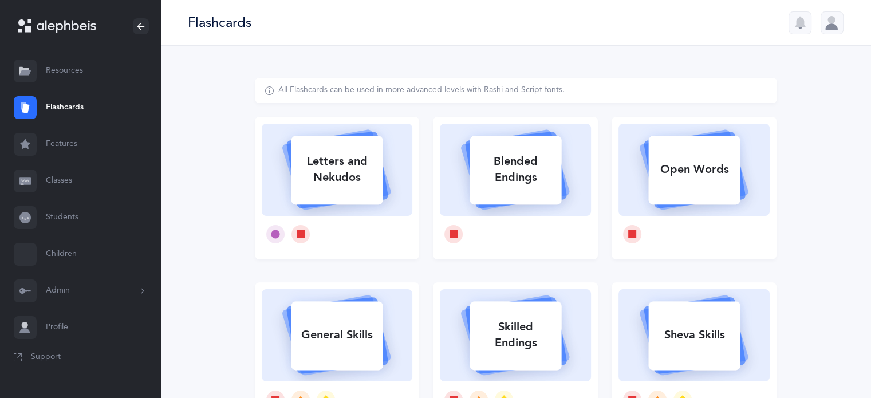
click at [334, 182] on div "Letters and Nekudos" at bounding box center [337, 170] width 92 height 46
select select
select select "single"
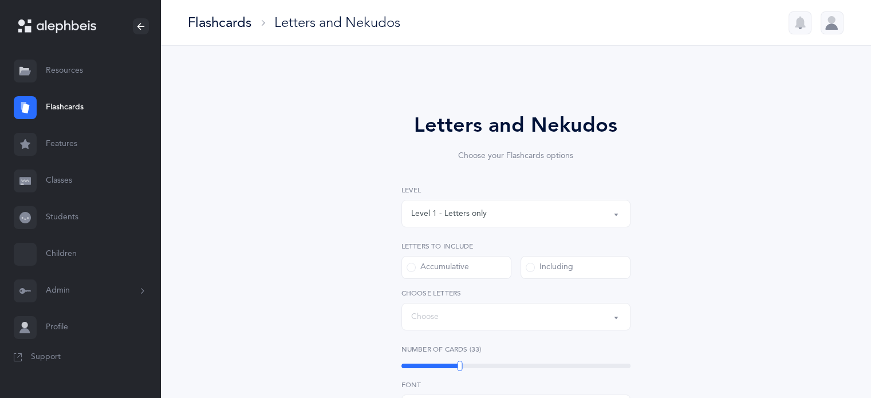
select select "27"
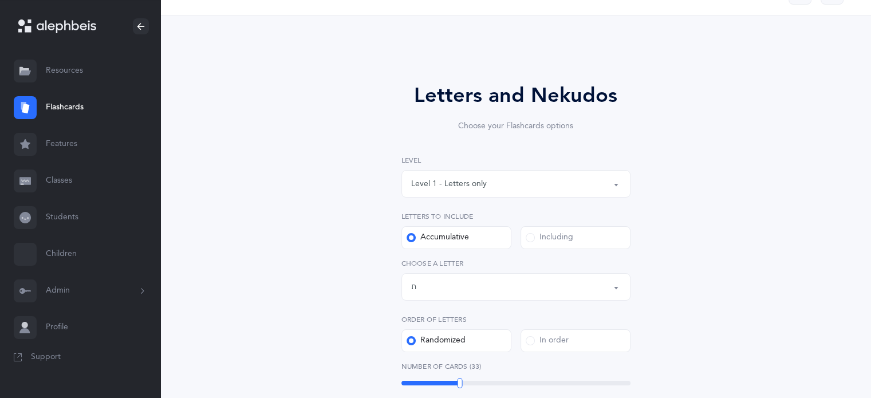
scroll to position [21, 0]
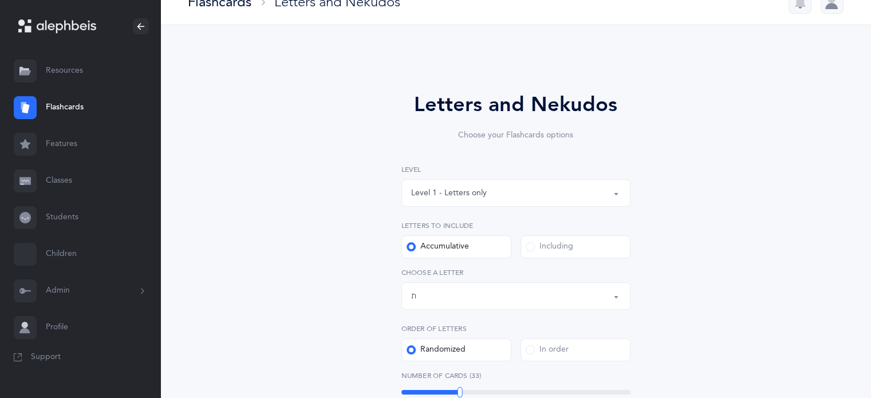
click at [527, 254] on label "Including" at bounding box center [575, 246] width 110 height 23
click at [0, 0] on input "Including" at bounding box center [0, 0] width 0 height 0
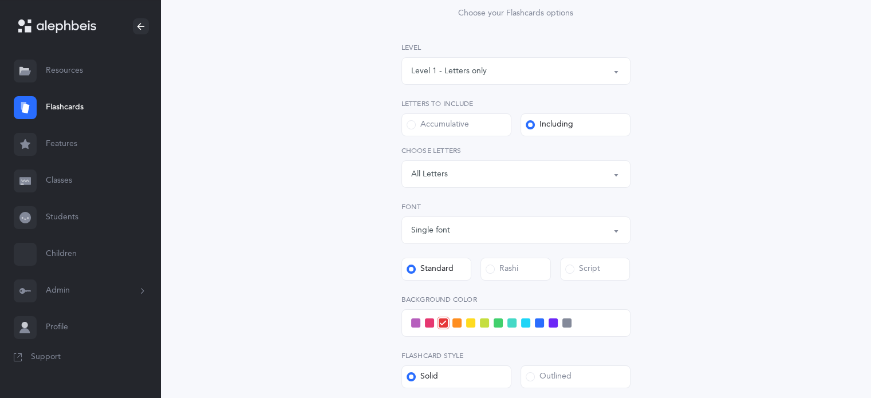
scroll to position [192, 0]
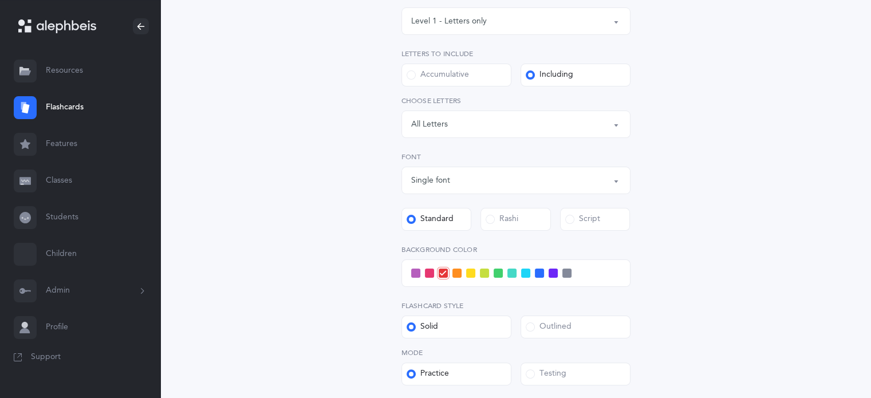
click at [621, 126] on button "Letters: All Letters" at bounding box center [515, 123] width 229 height 27
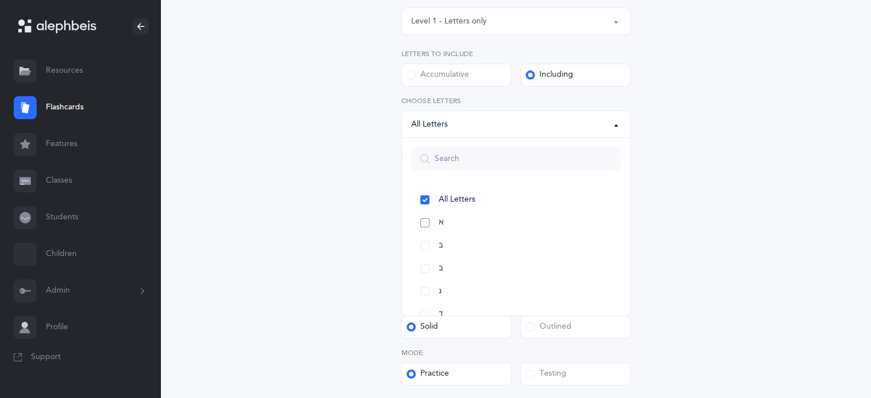
click at [430, 224] on link "א" at bounding box center [516, 222] width 210 height 23
select select "1"
click at [430, 247] on link "בּ" at bounding box center [516, 245] width 210 height 23
click at [429, 261] on link "ב" at bounding box center [516, 268] width 210 height 23
click at [428, 291] on link "ג" at bounding box center [516, 291] width 210 height 23
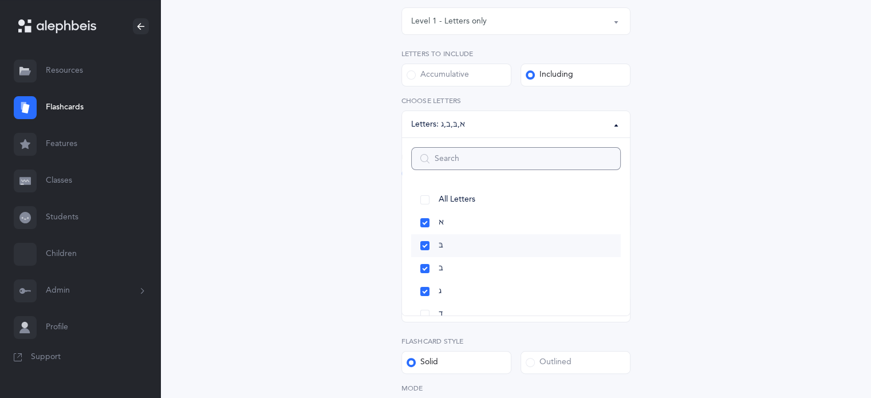
scroll to position [57, 0]
click at [425, 259] on link "ד" at bounding box center [516, 257] width 210 height 23
click at [424, 276] on link "ה" at bounding box center [516, 279] width 210 height 23
click at [426, 299] on link "ו" at bounding box center [516, 302] width 210 height 23
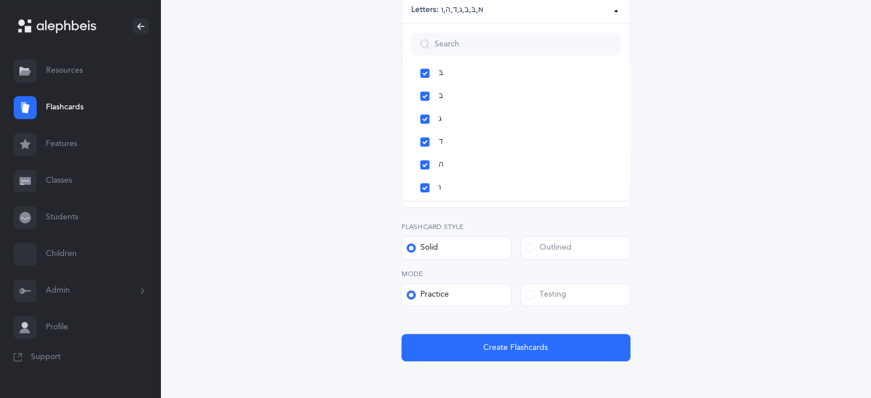
scroll to position [61, 0]
click at [527, 295] on span at bounding box center [530, 294] width 9 height 9
click at [0, 0] on input "Testing" at bounding box center [0, 0] width 0 height 0
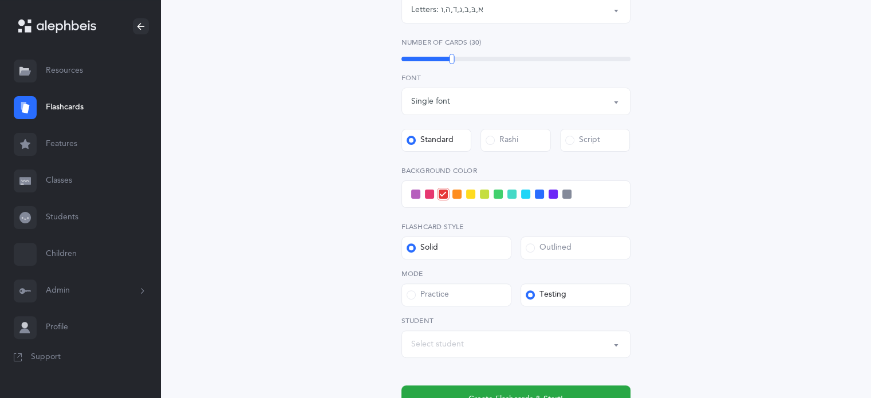
click at [606, 343] on div "Select student" at bounding box center [516, 343] width 210 height 19
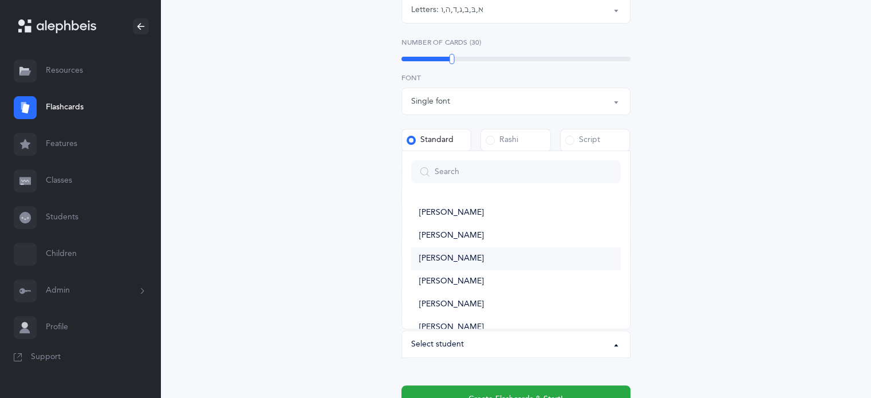
click at [440, 254] on span "[PERSON_NAME]" at bounding box center [451, 259] width 65 height 10
select select "14346"
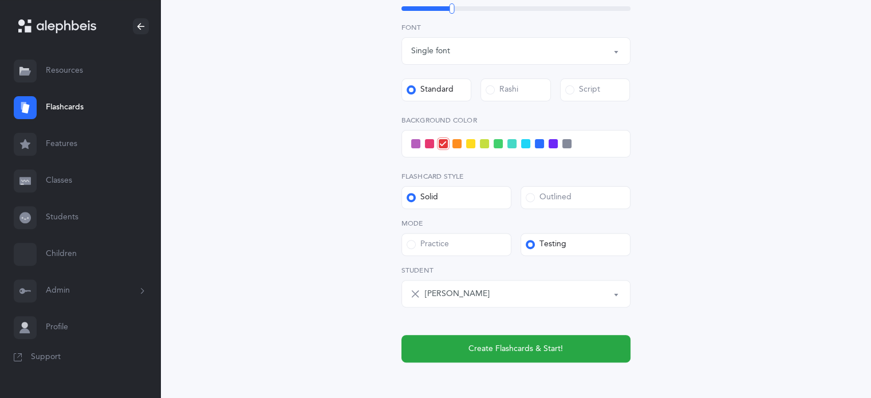
scroll to position [413, 0]
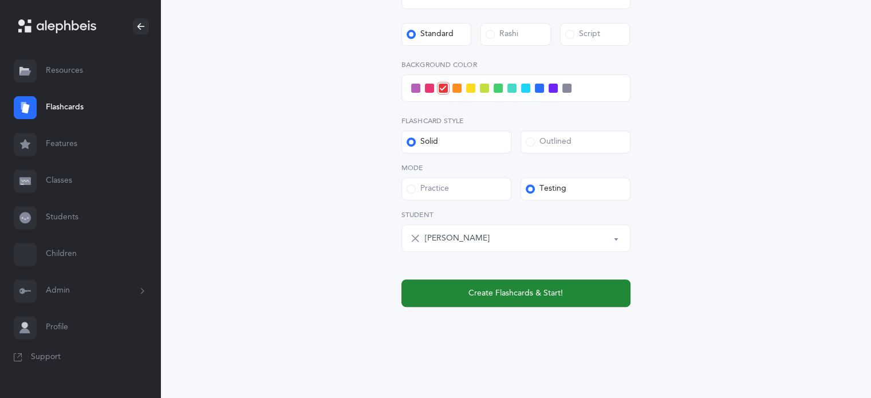
click at [509, 295] on span "Create Flashcards & Start!" at bounding box center [515, 293] width 94 height 12
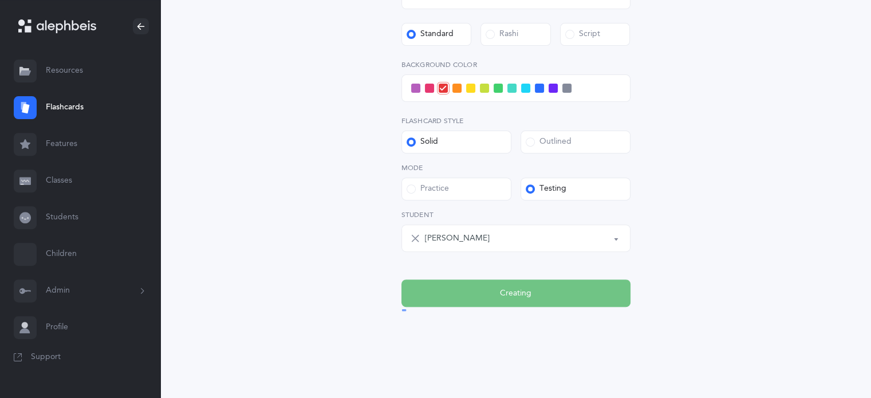
scroll to position [0, 0]
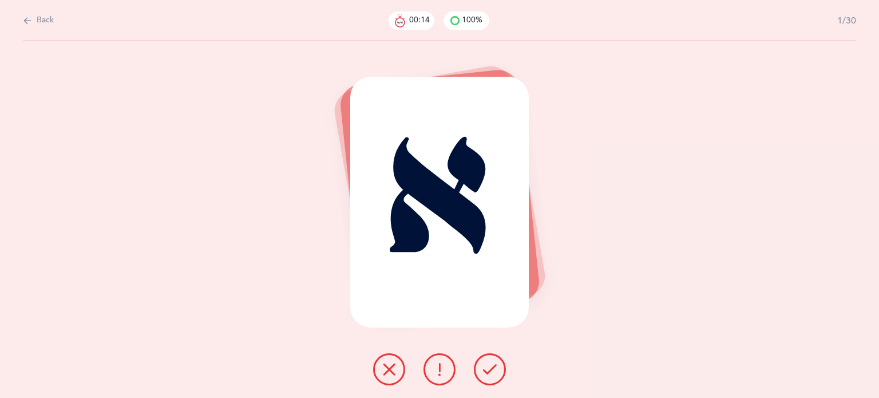
drag, startPoint x: 387, startPoint y: 373, endPoint x: 404, endPoint y: 364, distance: 19.0
click at [389, 372] on icon at bounding box center [389, 369] width 14 height 14
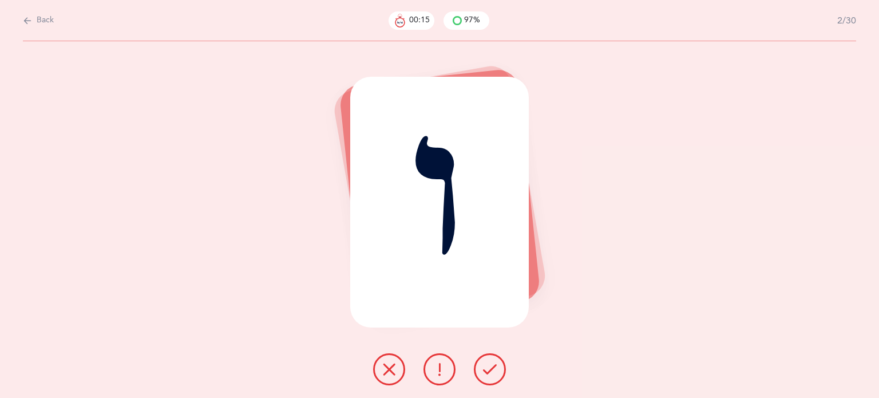
click at [497, 363] on button at bounding box center [490, 369] width 32 height 32
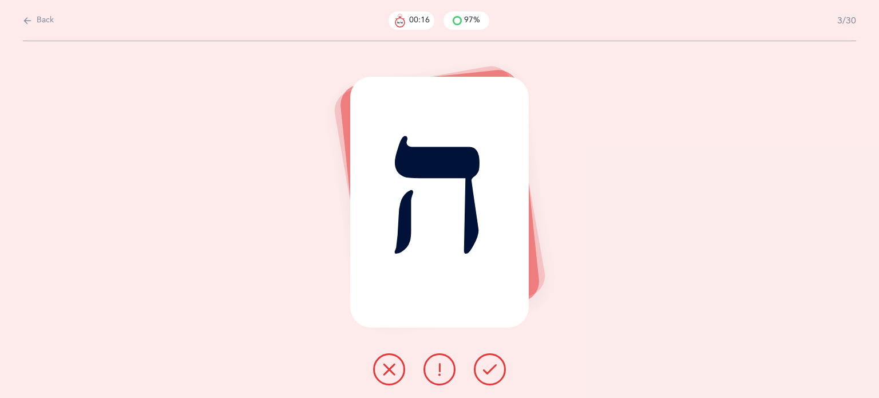
click at [497, 363] on button at bounding box center [490, 369] width 32 height 32
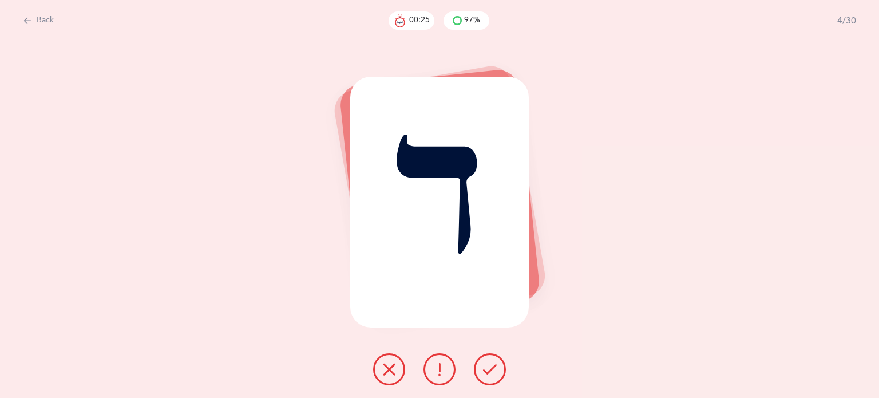
click at [500, 366] on button at bounding box center [490, 369] width 32 height 32
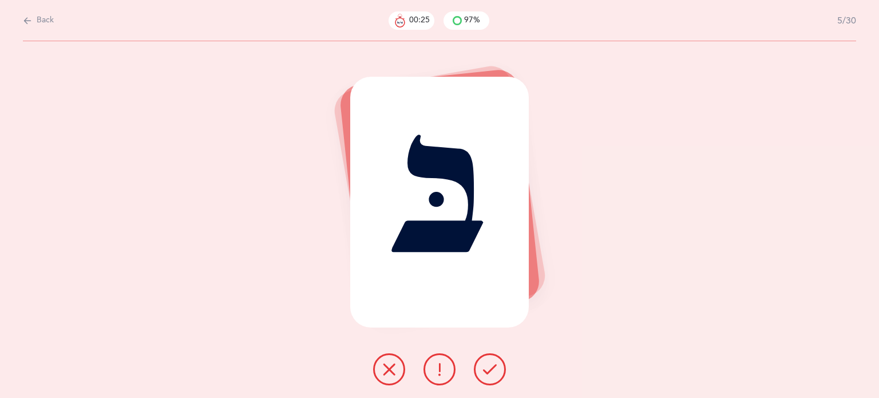
click at [499, 366] on button at bounding box center [490, 369] width 32 height 32
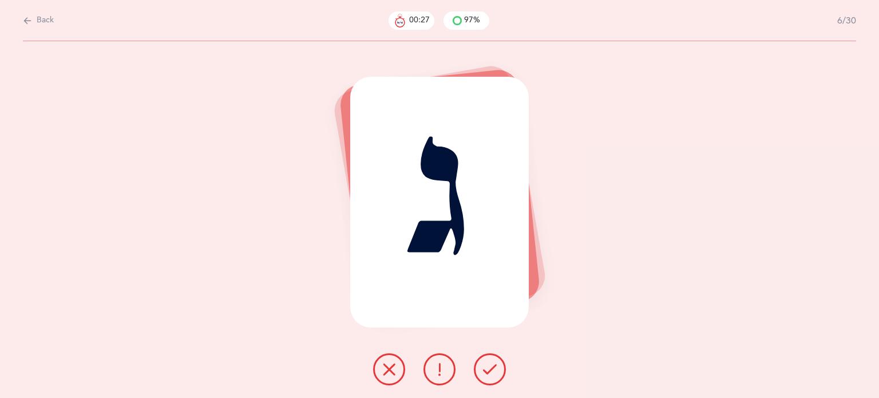
click at [36, 18] on button "Back" at bounding box center [38, 20] width 31 height 13
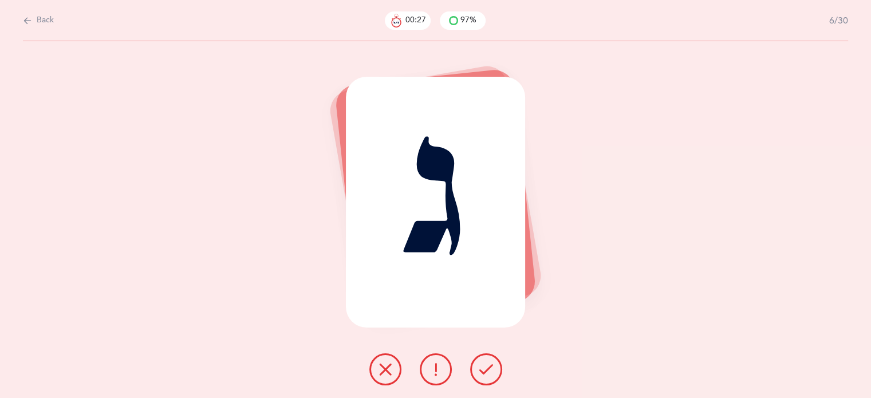
select select "1"
select select "single"
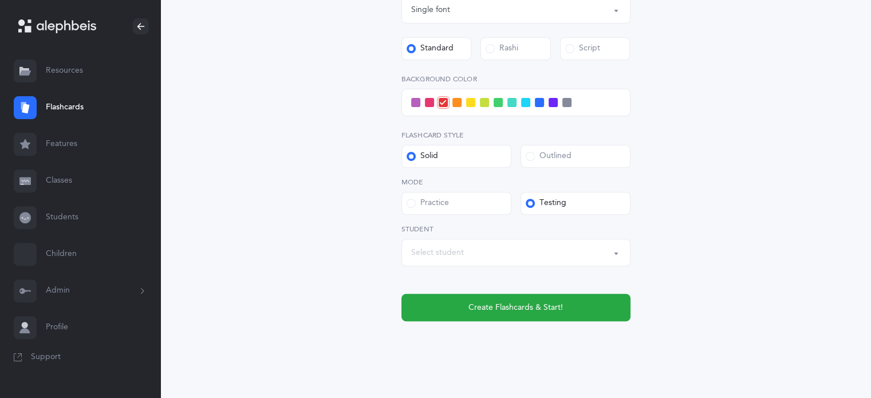
scroll to position [401, 0]
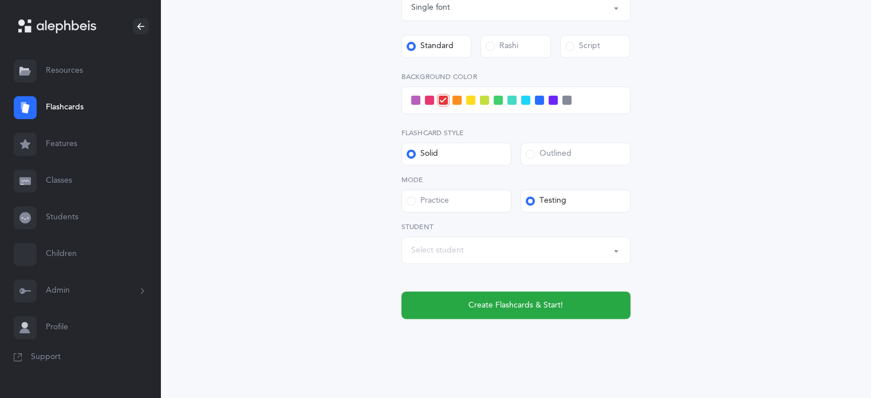
click at [68, 216] on link "Students" at bounding box center [80, 217] width 160 height 37
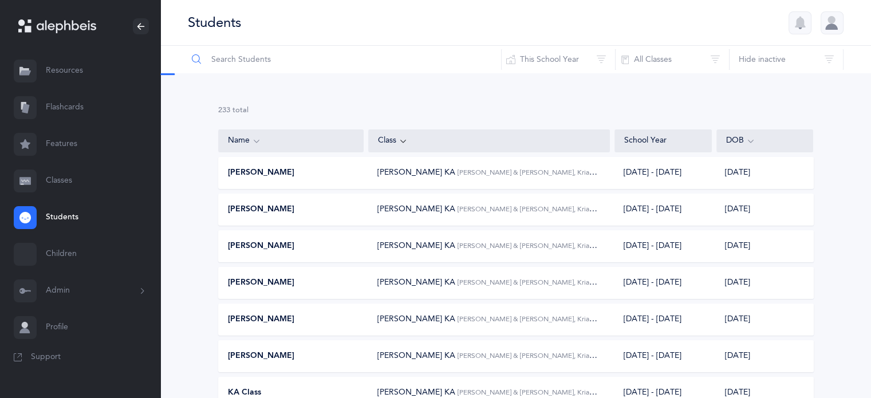
click at [272, 59] on input "text" at bounding box center [344, 59] width 314 height 27
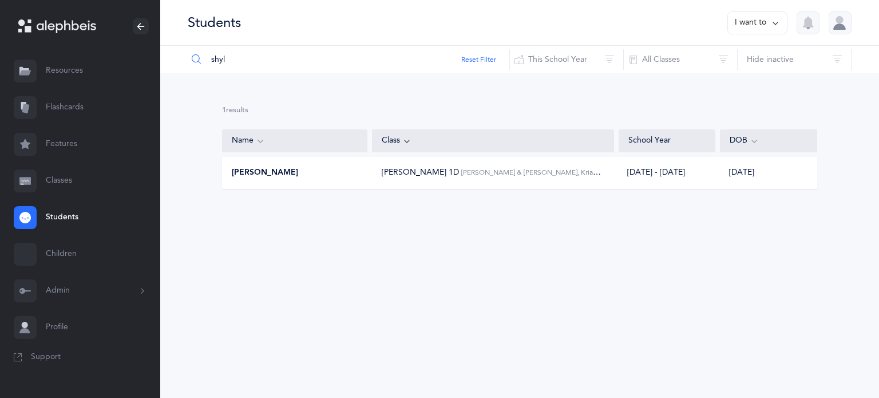
type input "shyl"
click at [299, 171] on div "[PERSON_NAME]" at bounding box center [295, 172] width 145 height 11
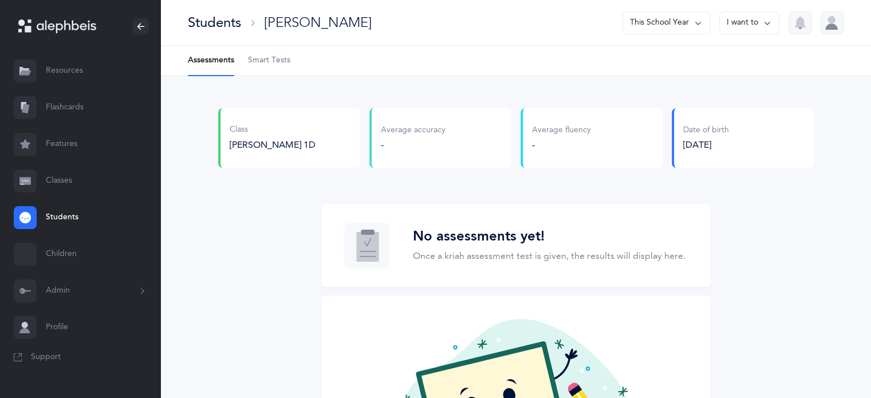
click at [281, 61] on span "Smart Tests" at bounding box center [269, 60] width 42 height 11
